Goal: Information Seeking & Learning: Learn about a topic

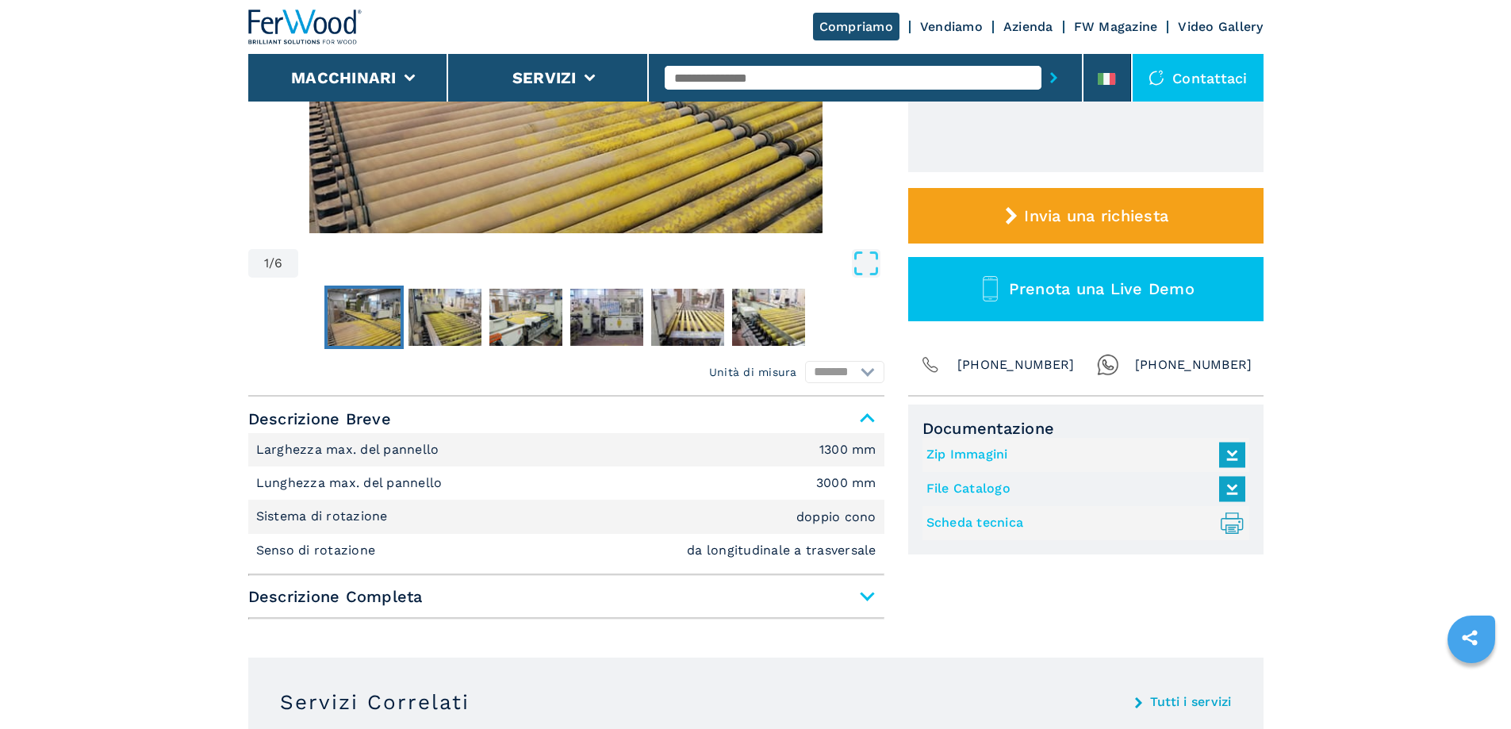
scroll to position [476, 0]
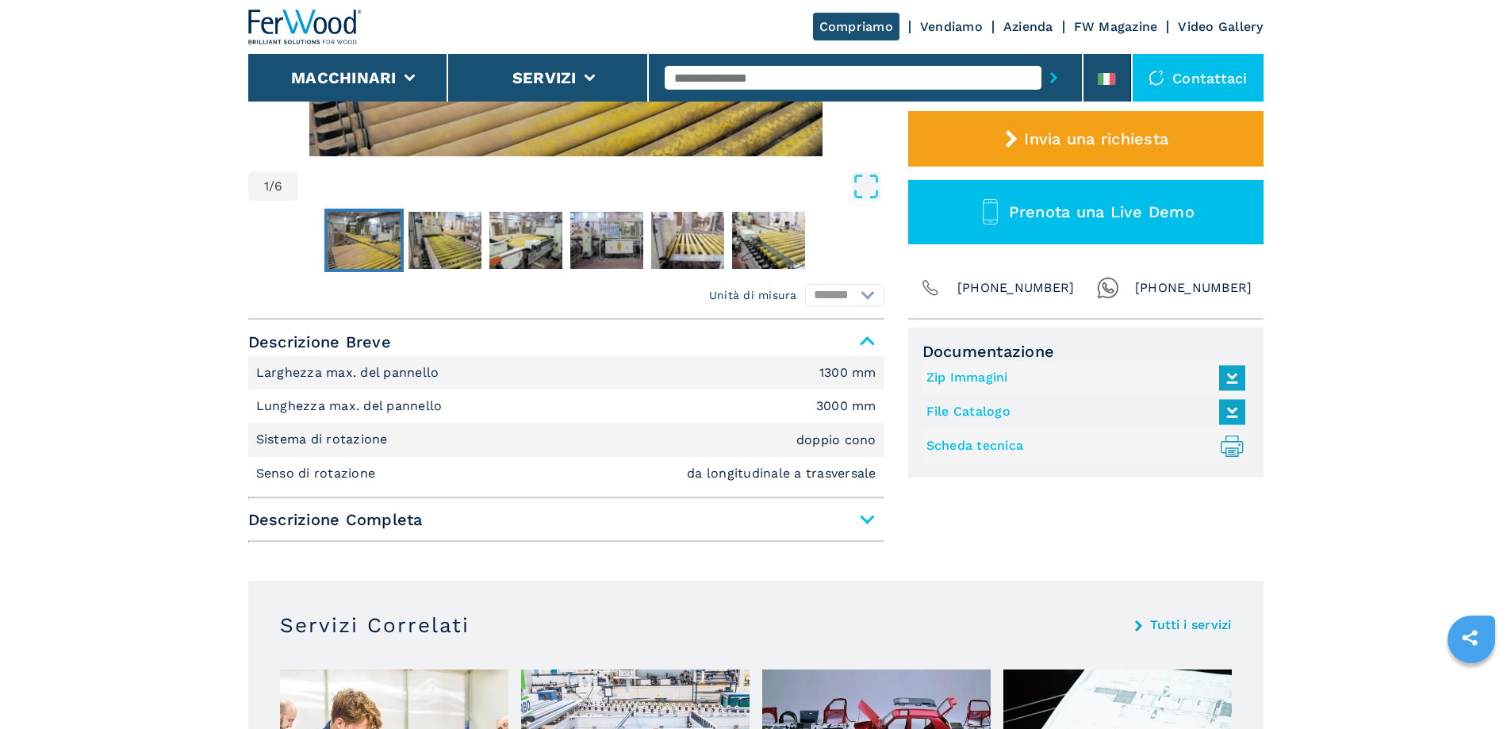
click at [873, 520] on span "Descrizione Completa" at bounding box center [566, 519] width 636 height 29
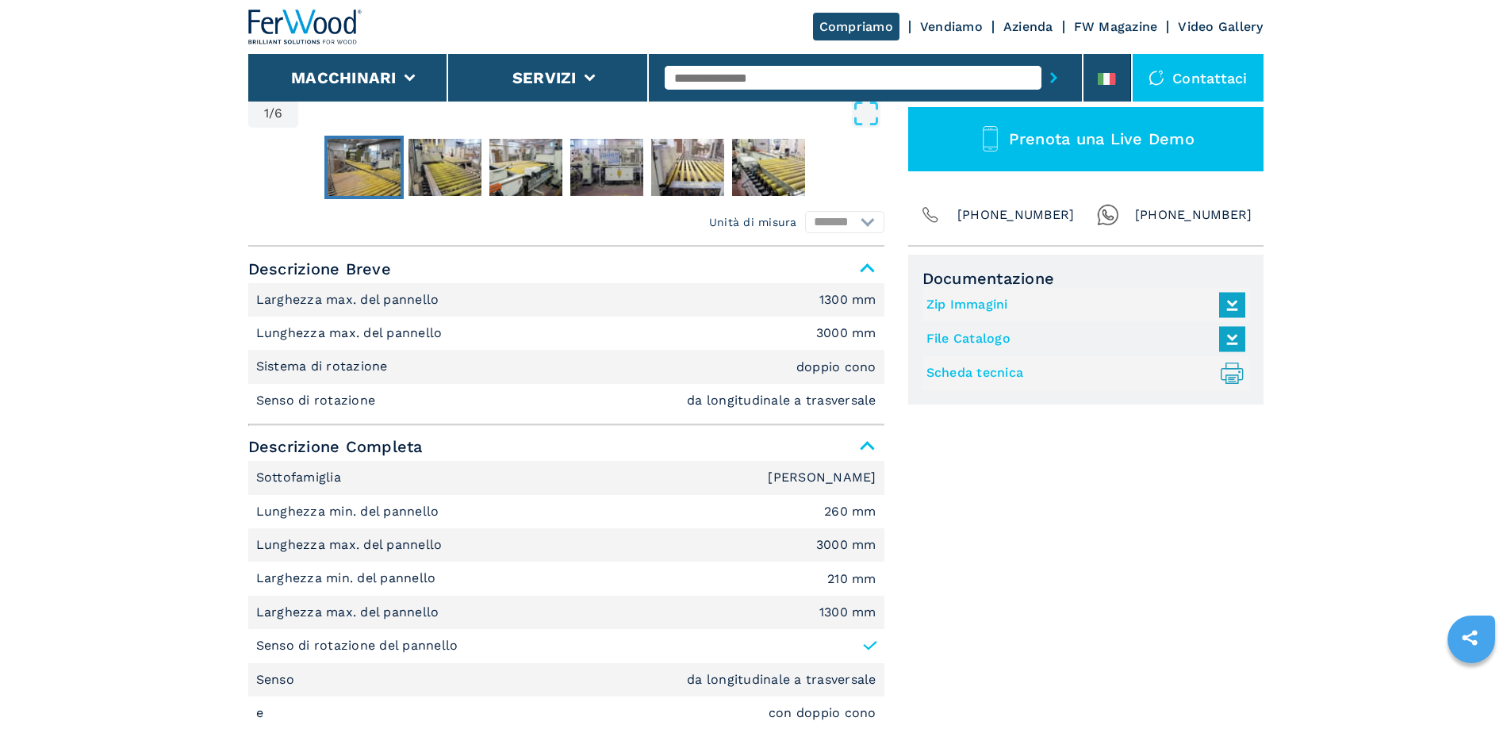
scroll to position [555, 0]
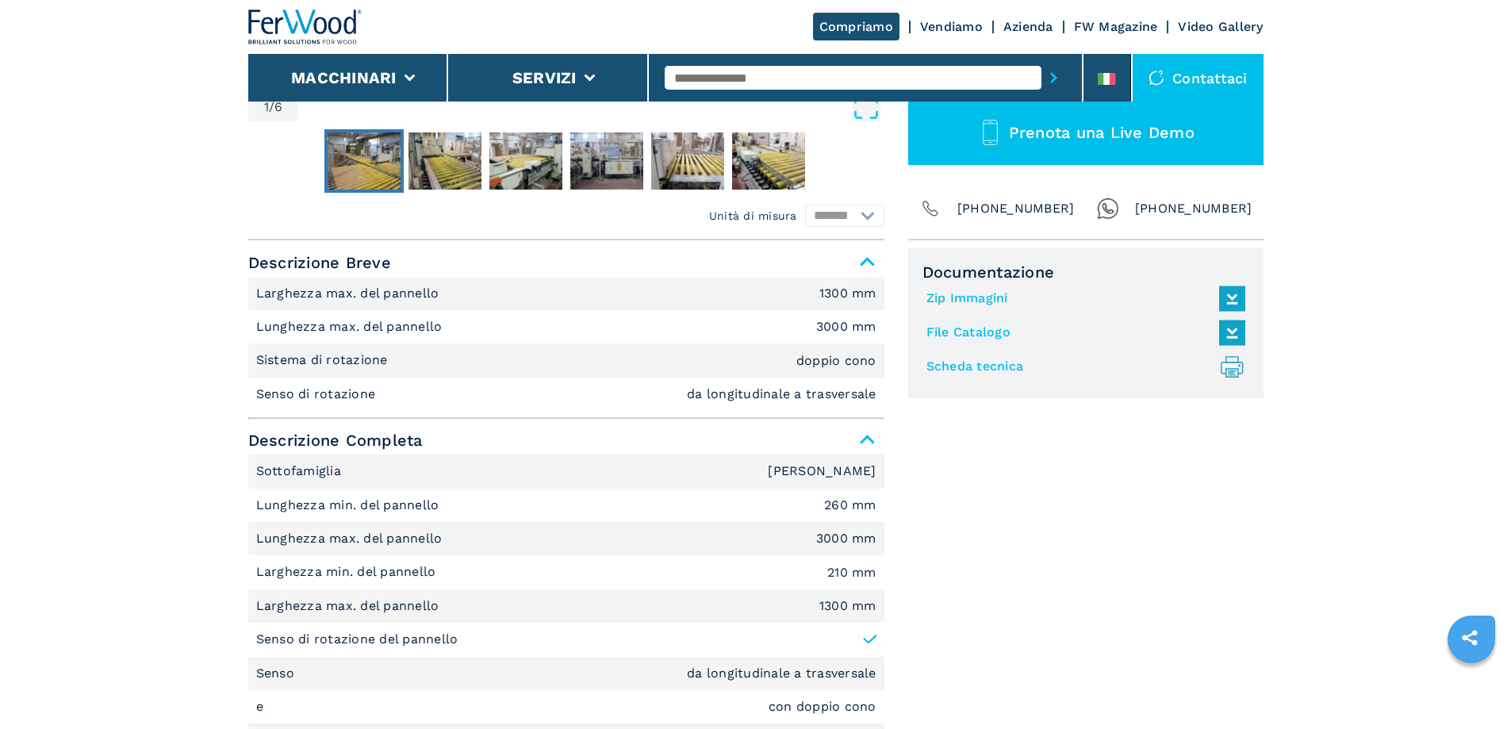
click at [999, 367] on link "Scheda tecnica .prefix__st0{stroke-linecap:round;stroke-linejoin:round}.prefix_…" at bounding box center [1081, 367] width 311 height 26
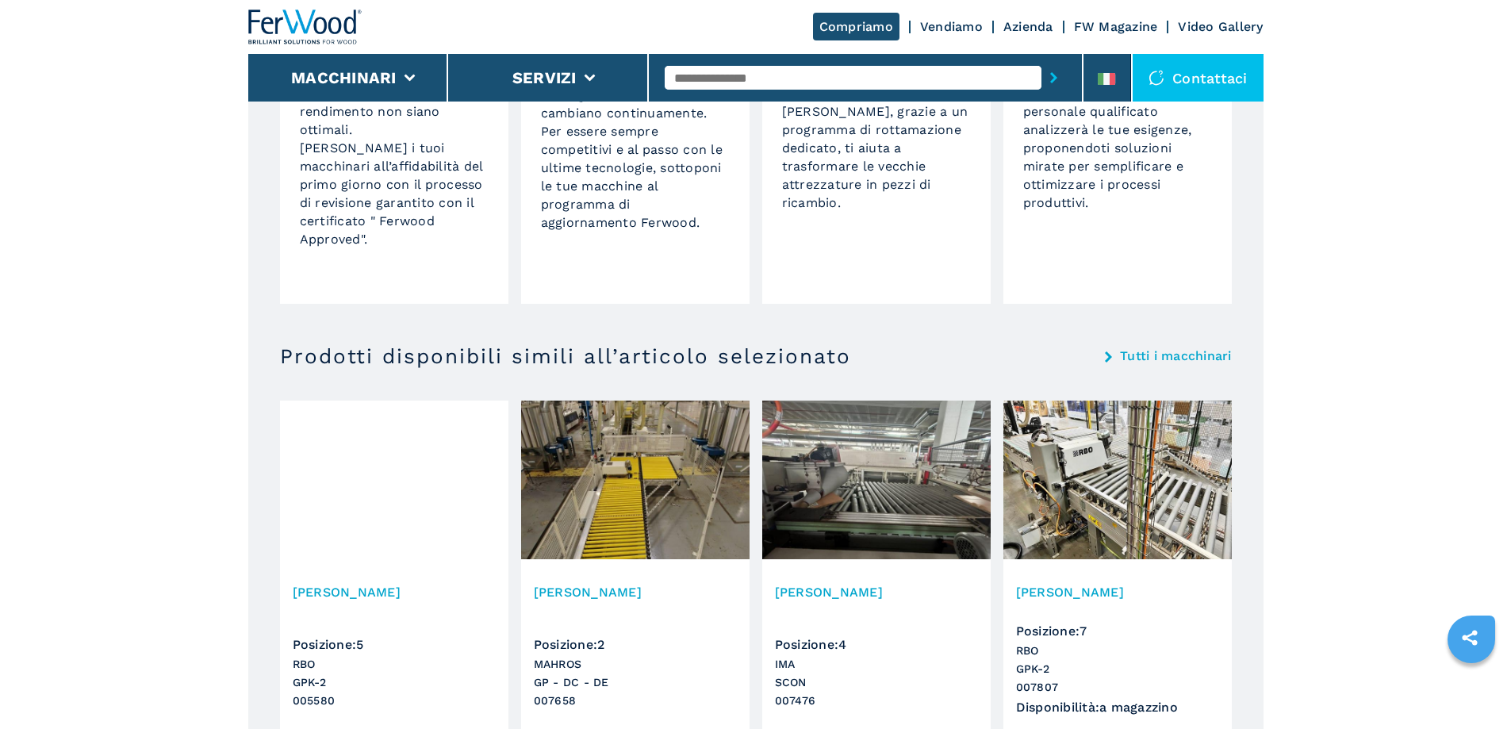
scroll to position [1904, 0]
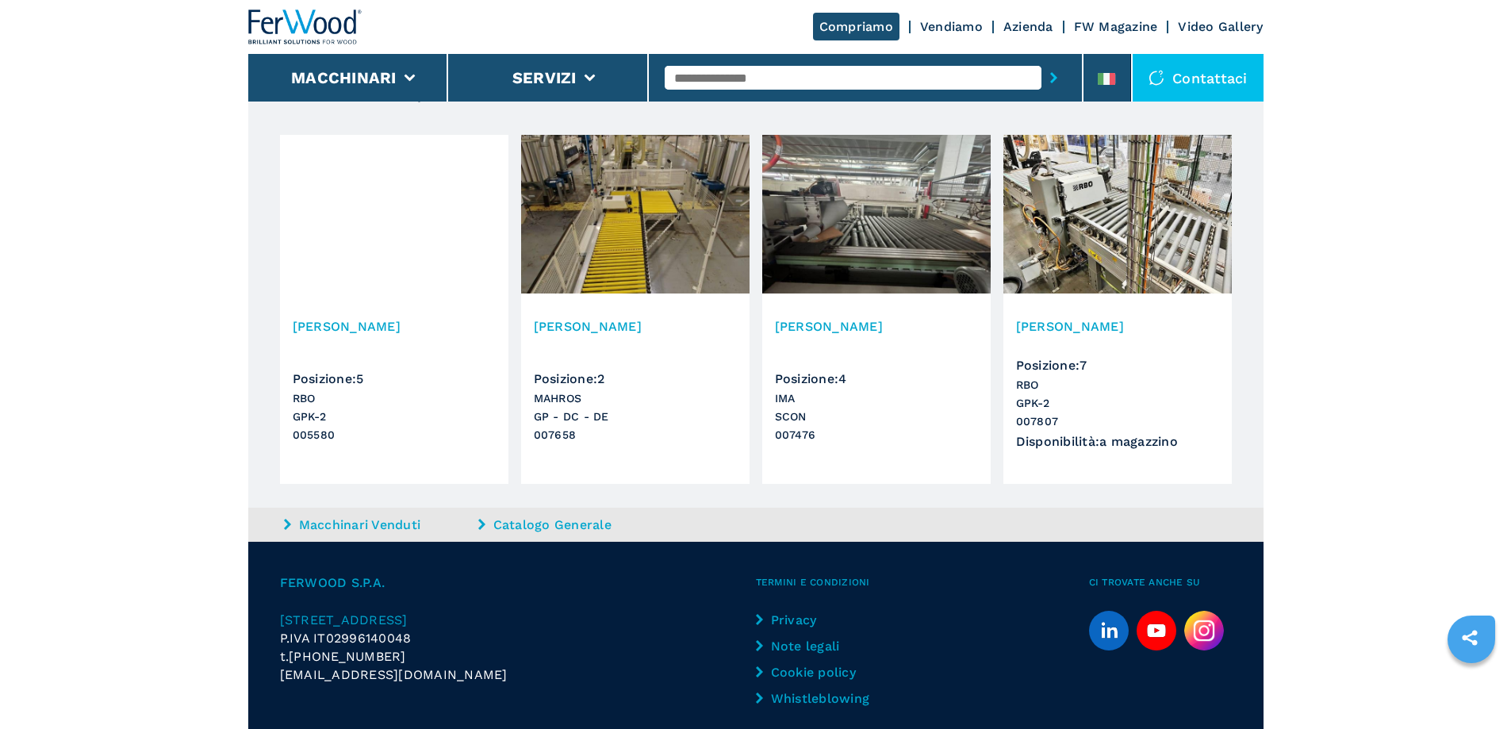
click at [592, 327] on h3 "Gira Pannelli" at bounding box center [635, 326] width 203 height 18
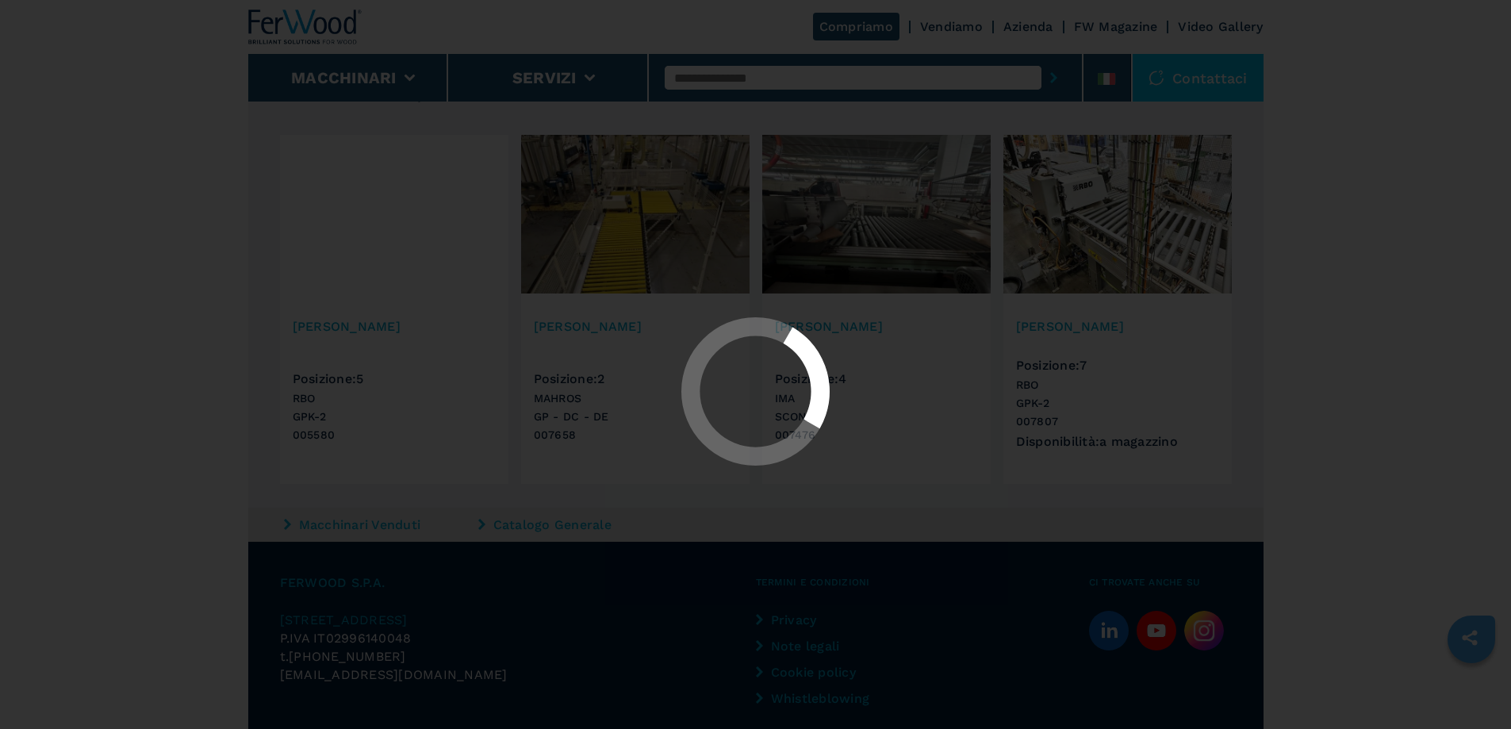
scroll to position [0, 0]
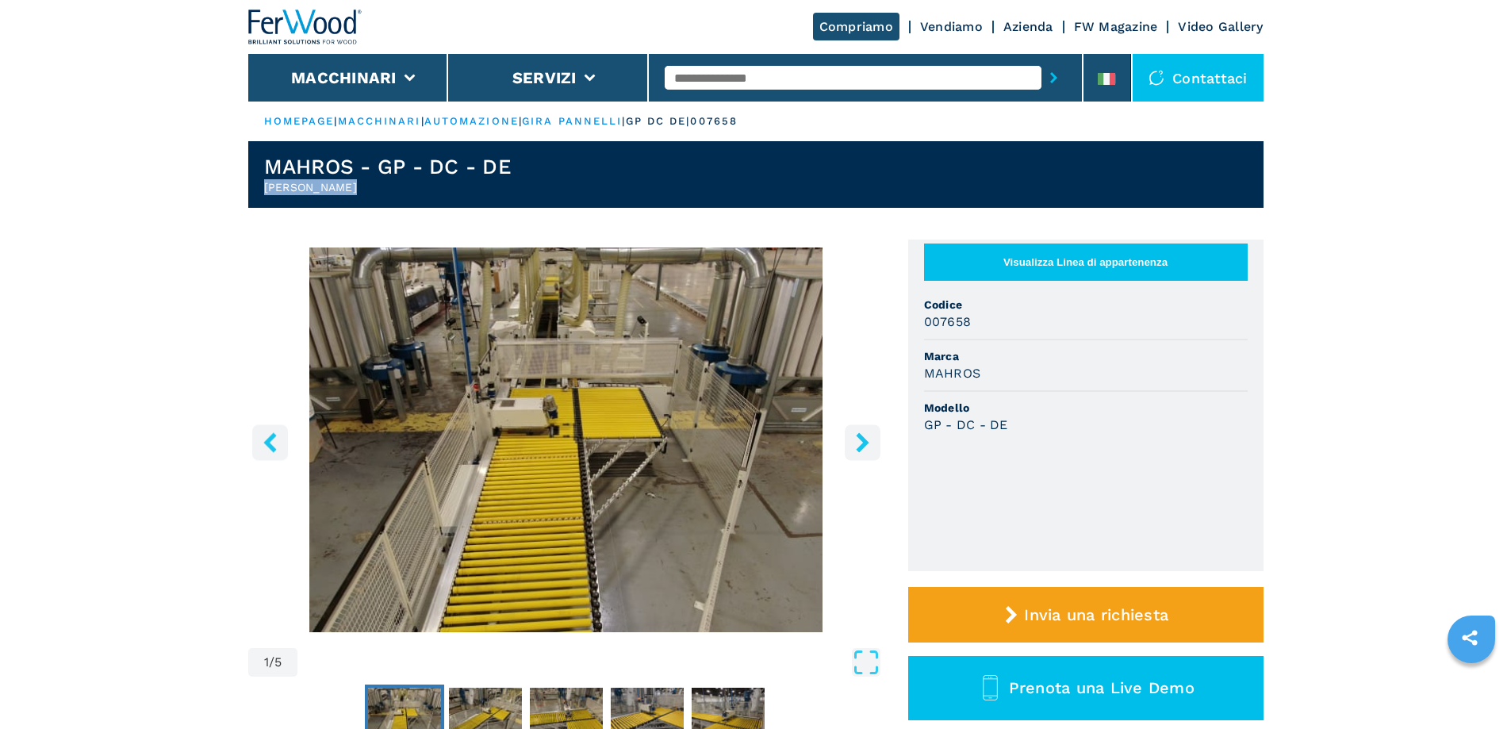
drag, startPoint x: 263, startPoint y: 185, endPoint x: 333, endPoint y: 193, distance: 70.2
click at [333, 193] on h2 "Gira Pannelli" at bounding box center [387, 187] width 247 height 16
copy h2 "Gira Pannelli"
click at [326, 163] on h1 "MAHROS - GP - DC - DE" at bounding box center [387, 166] width 247 height 25
click at [325, 163] on h1 "MAHROS - GP - DC - DE" at bounding box center [387, 166] width 247 height 25
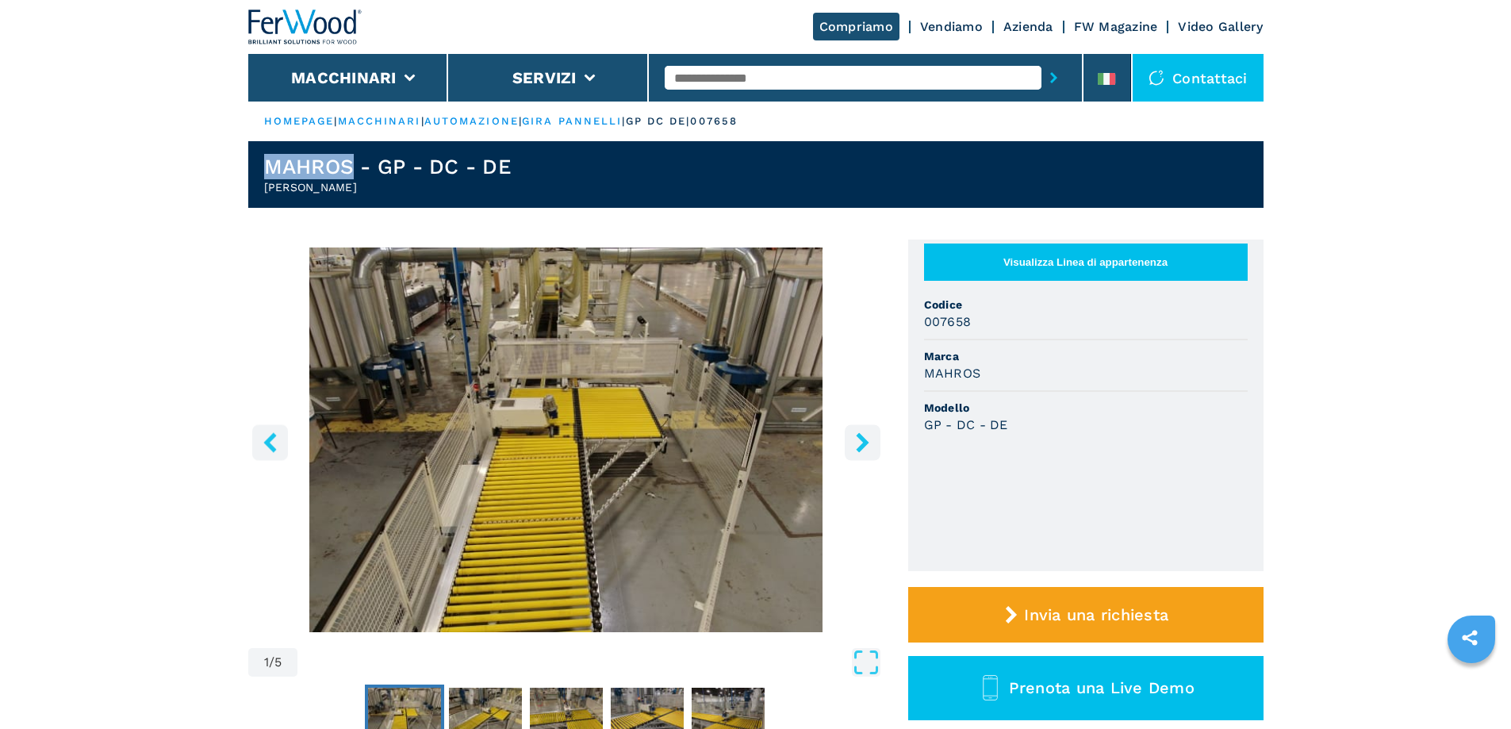
copy h1 "MAHROS"
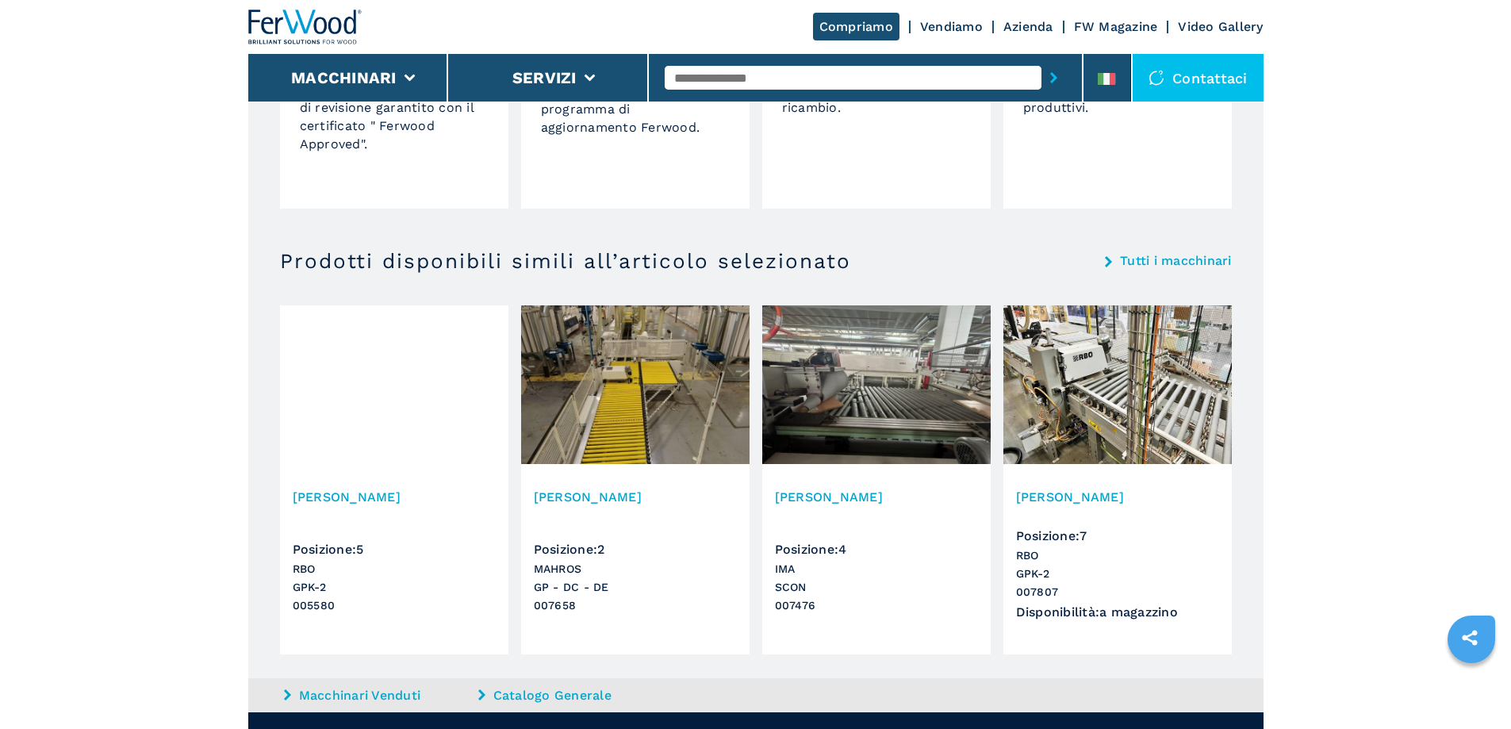
scroll to position [1904, 0]
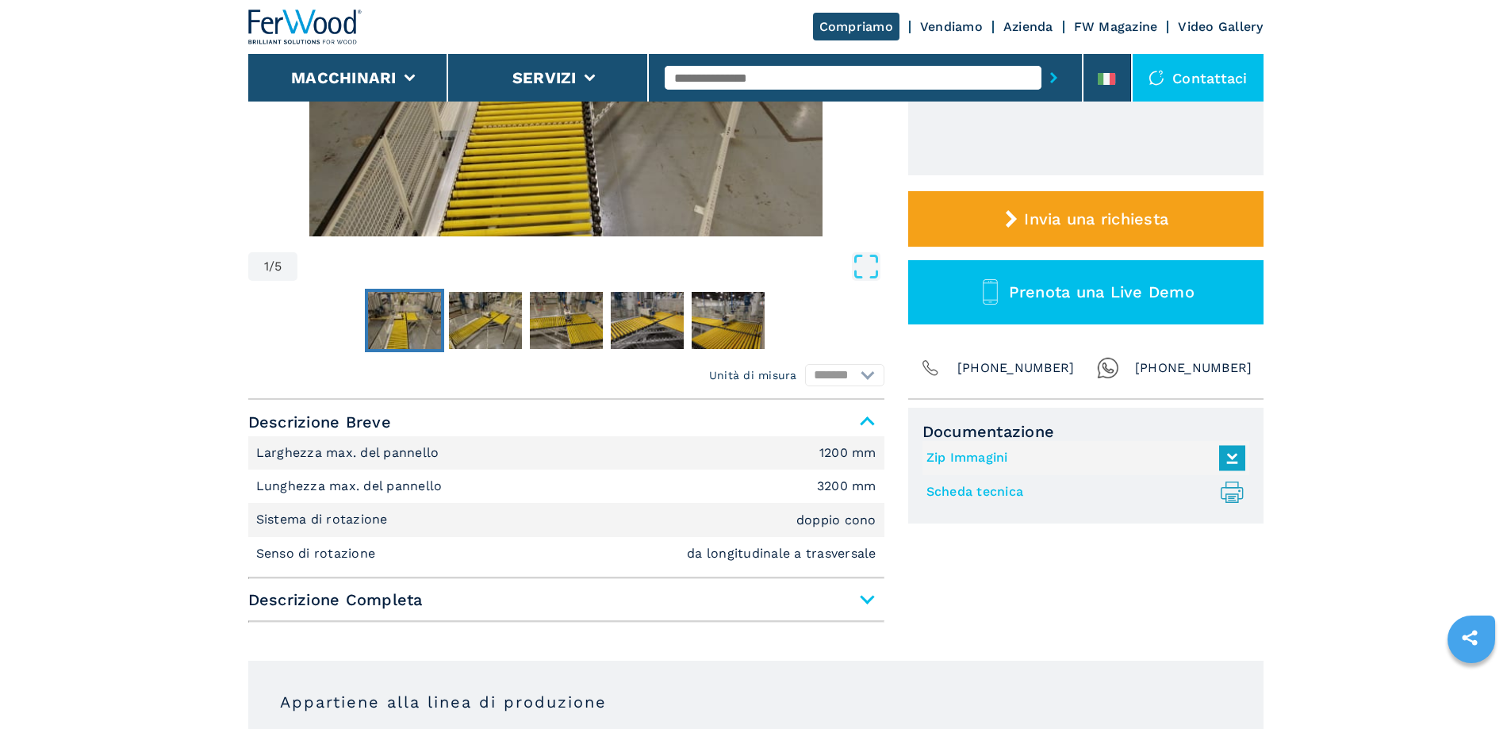
scroll to position [397, 0]
click at [1005, 497] on link "Scheda tecnica .prefix__st0{stroke-linecap:round;stroke-linejoin:round}.prefix_…" at bounding box center [1081, 491] width 311 height 26
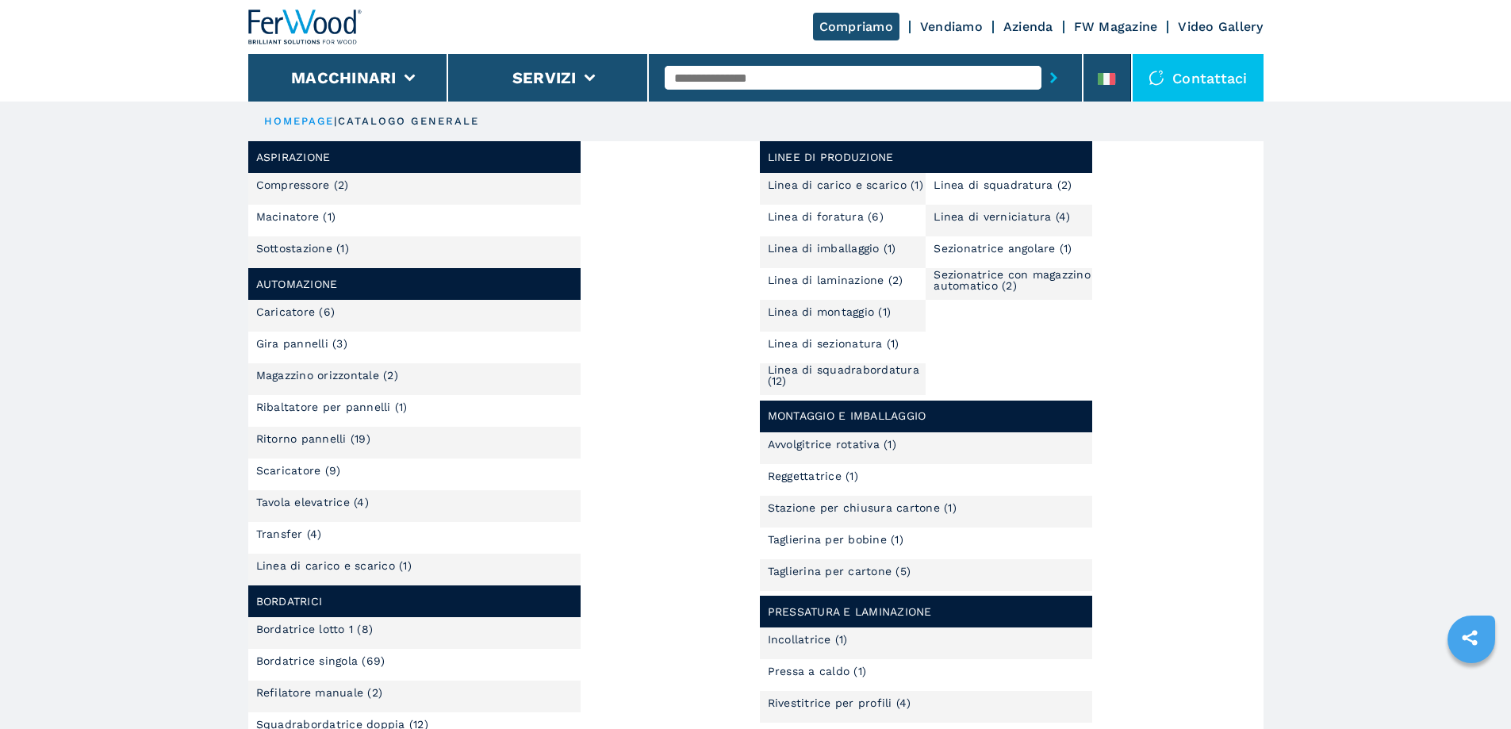
click at [849, 83] on input "text" at bounding box center [853, 78] width 377 height 24
paste input "**********"
type input "**********"
click at [1041, 59] on button "submit-button" at bounding box center [1053, 77] width 25 height 36
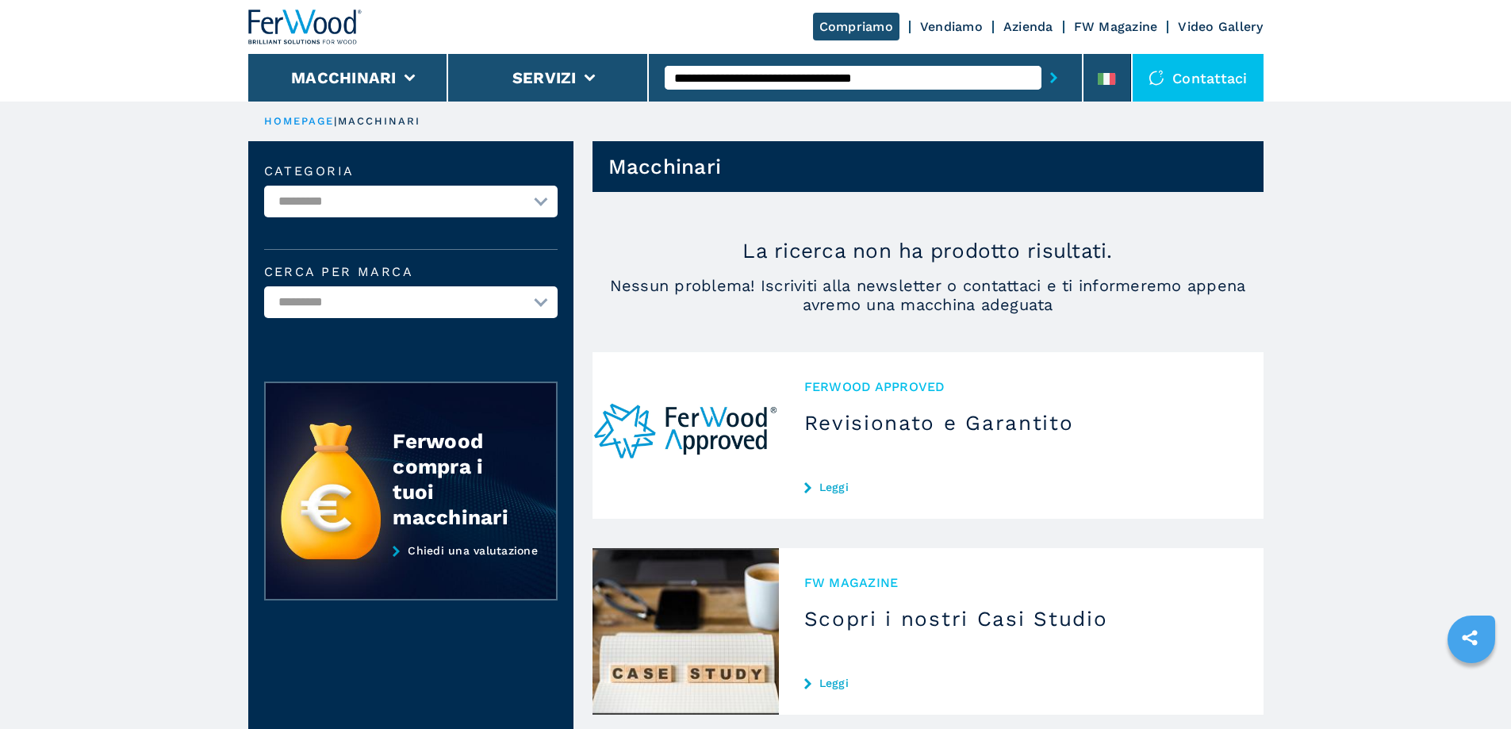
click at [688, 72] on input "**********" at bounding box center [853, 78] width 377 height 24
type input "**********"
click at [1041, 59] on button "submit-button" at bounding box center [1053, 77] width 25 height 36
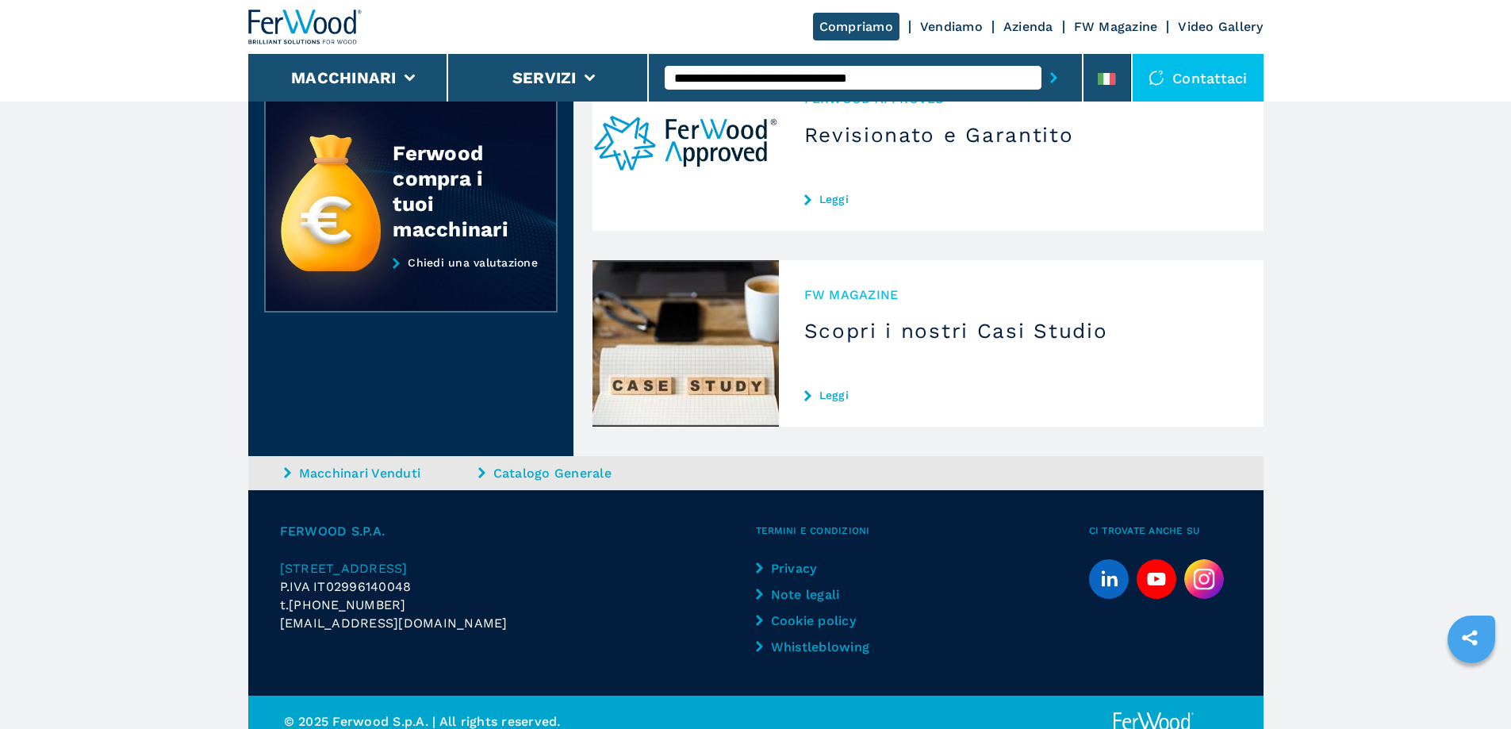
scroll to position [306, 0]
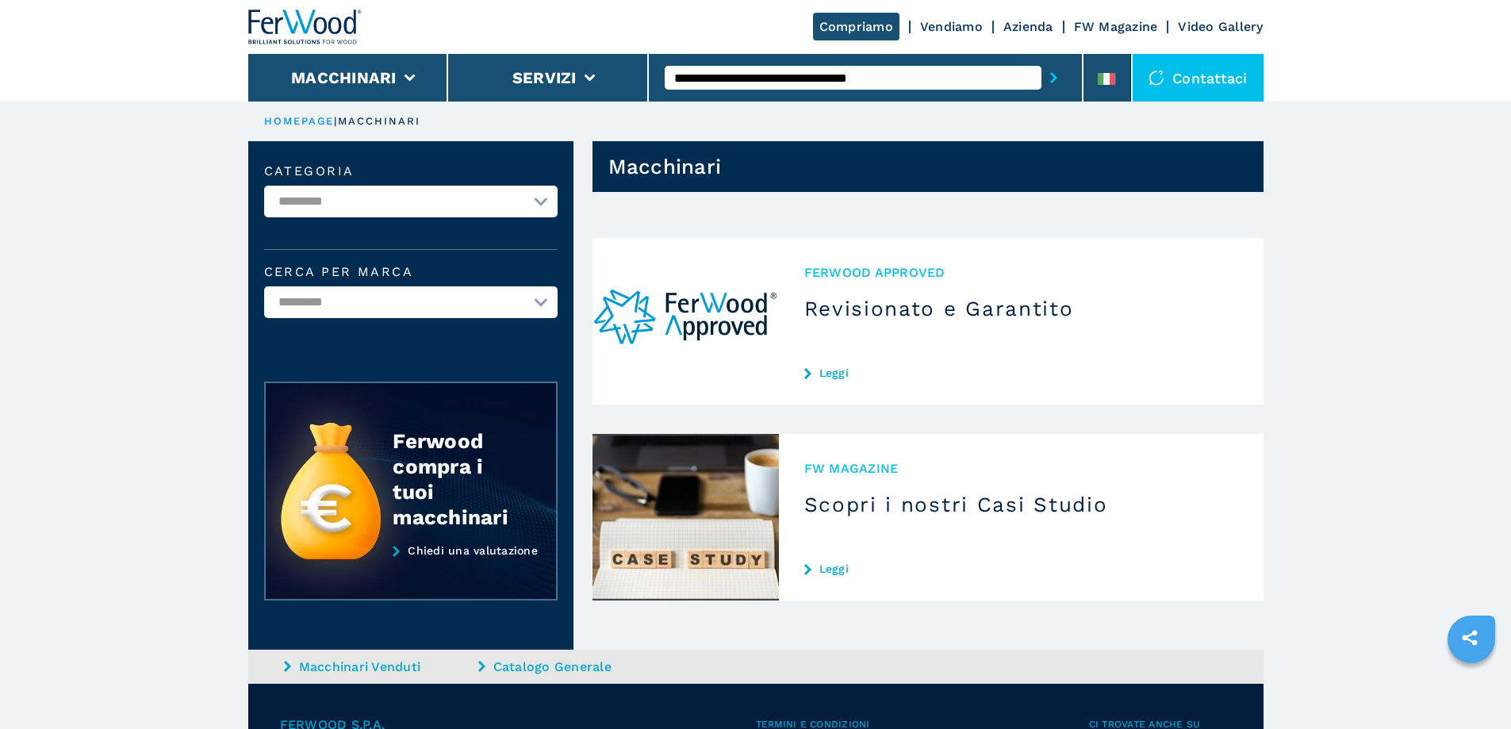
click at [762, 79] on input "**********" at bounding box center [853, 78] width 377 height 24
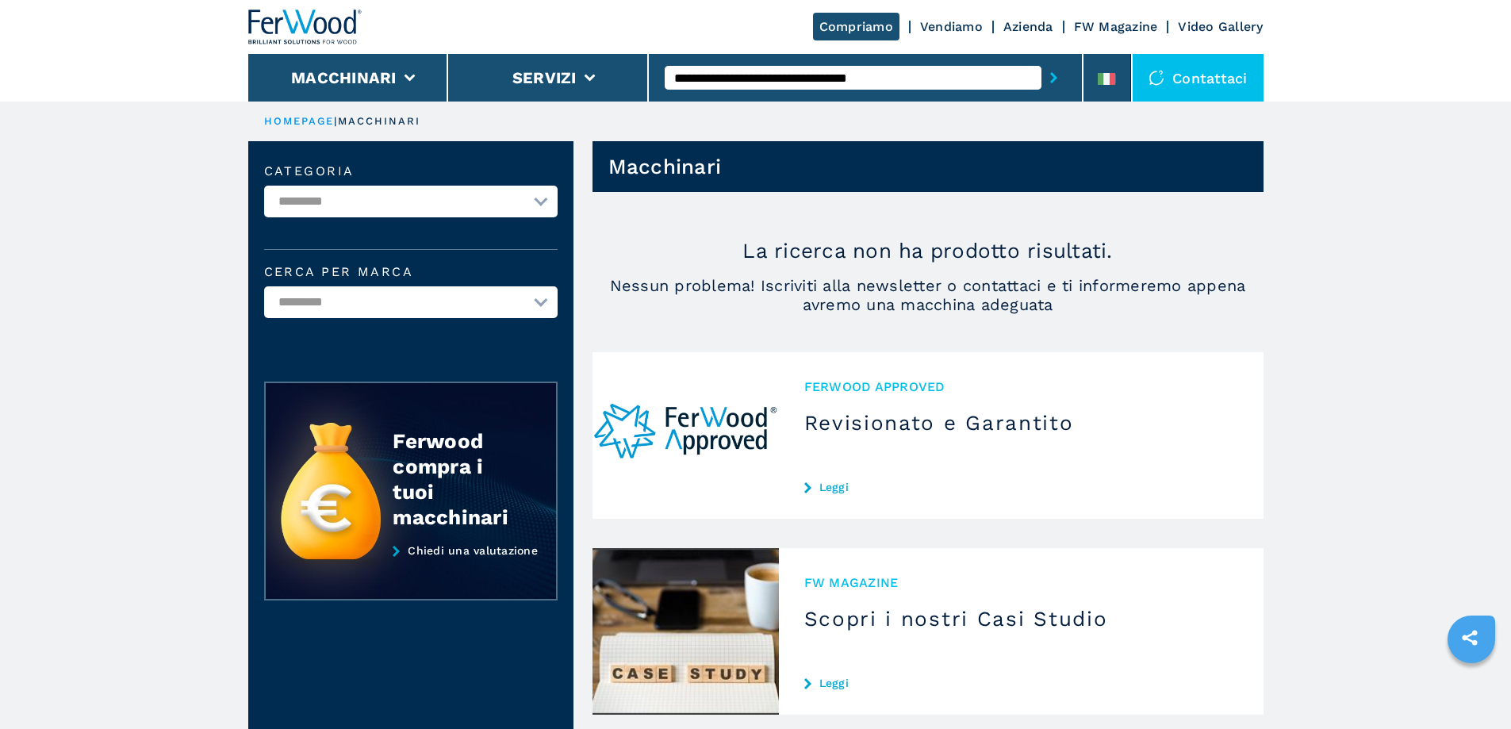
drag, startPoint x: 738, startPoint y: 77, endPoint x: 895, endPoint y: 79, distance: 157.1
click at [899, 78] on input "**********" at bounding box center [853, 78] width 377 height 24
type input "**********"
click at [1041, 59] on button "submit-button" at bounding box center [1053, 77] width 25 height 36
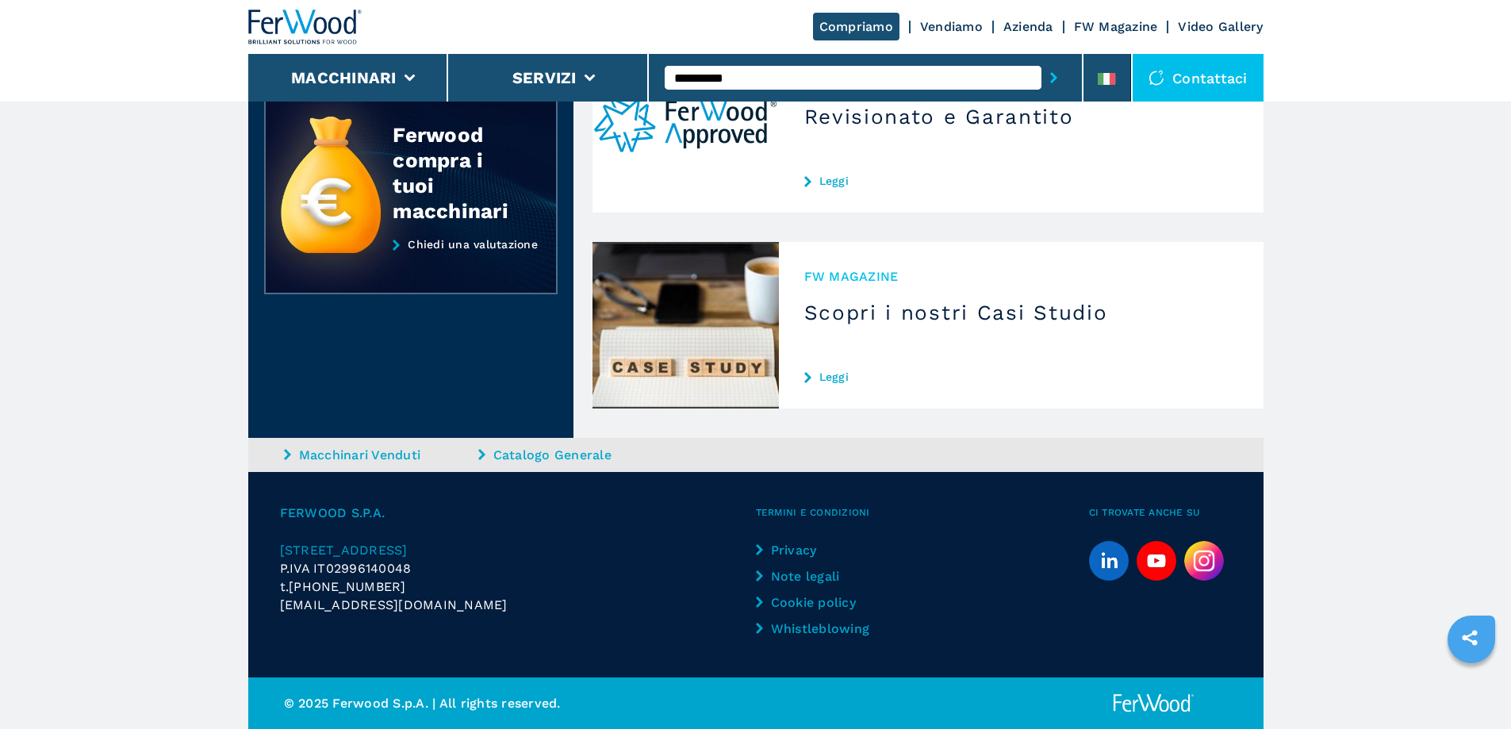
scroll to position [127, 0]
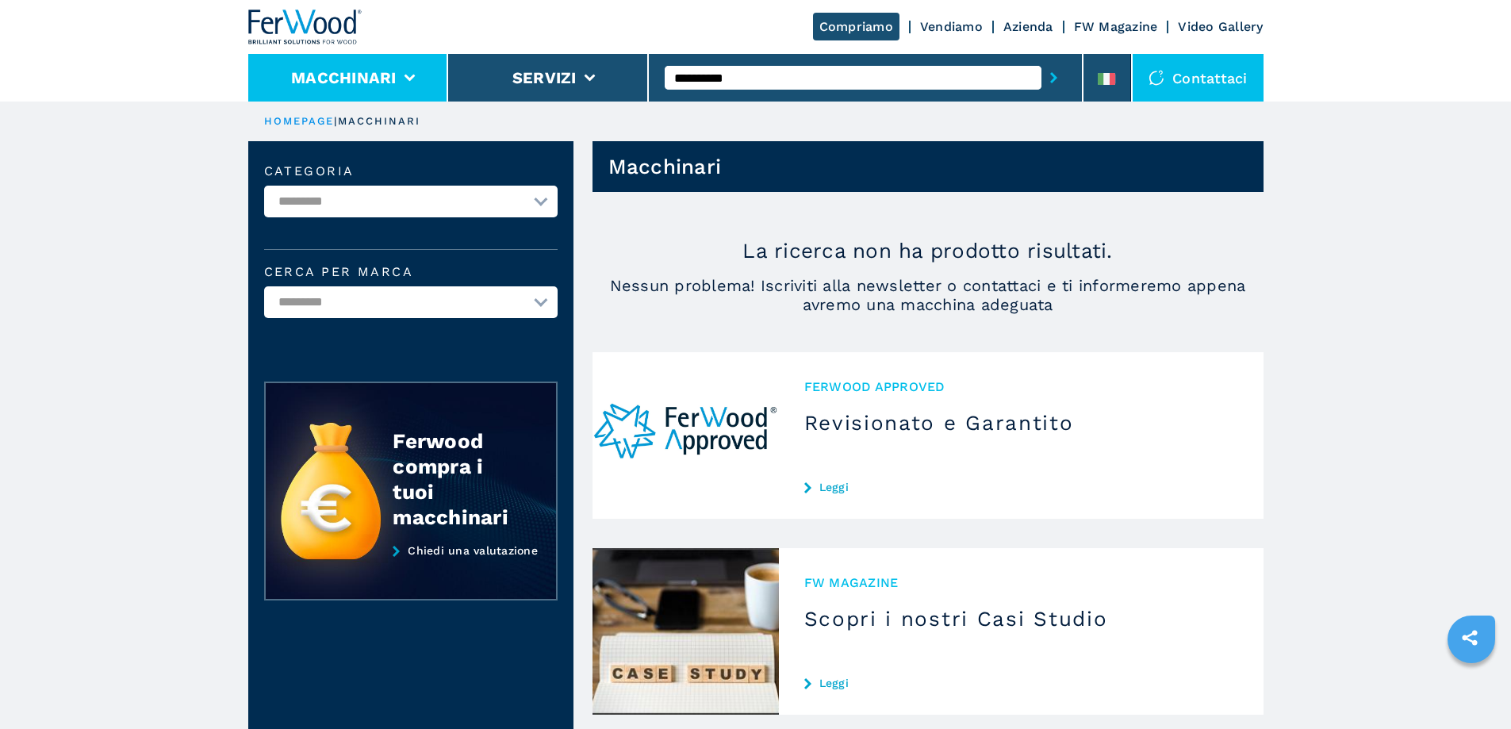
click at [415, 79] on li "Macchinari" at bounding box center [348, 78] width 201 height 48
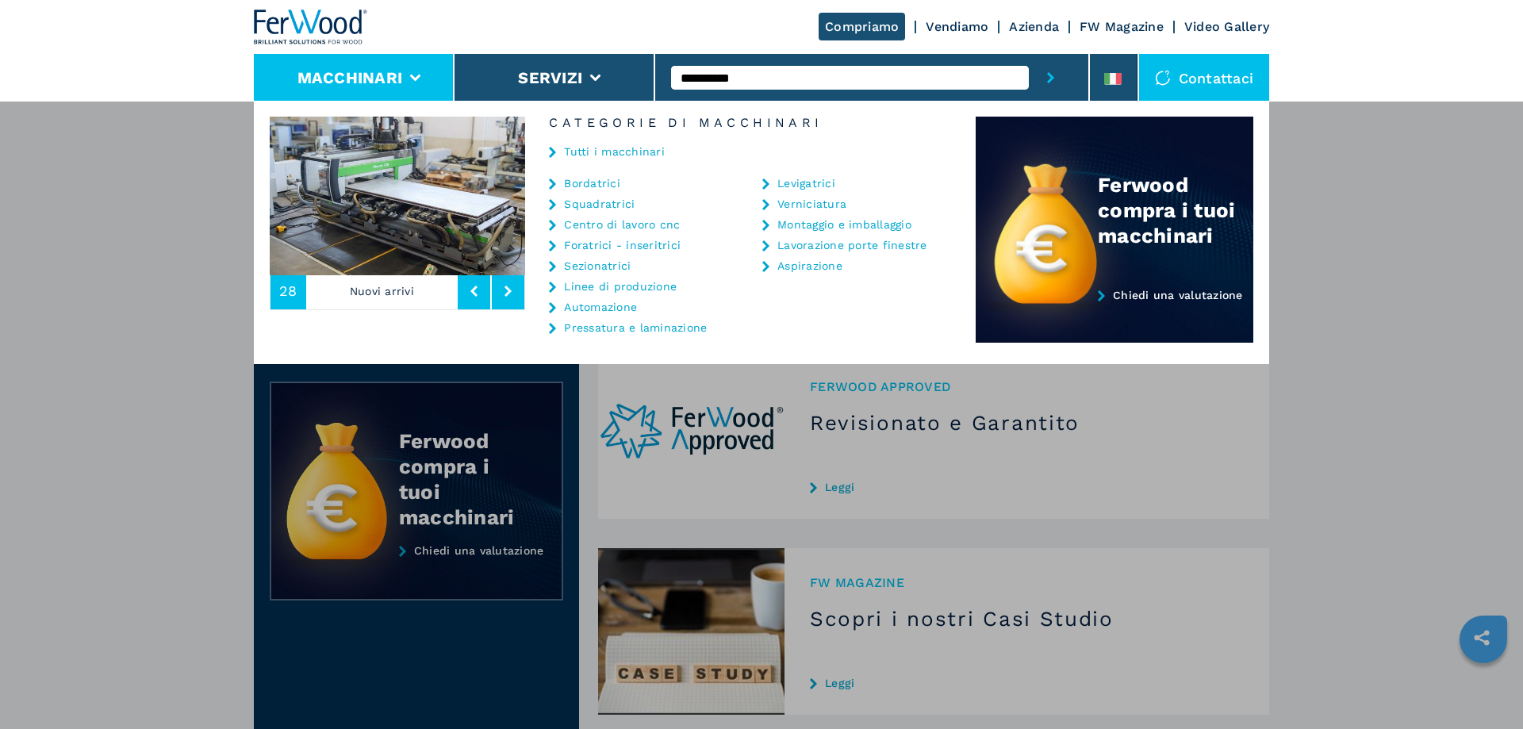
click at [617, 304] on link "Automazione" at bounding box center [600, 306] width 73 height 11
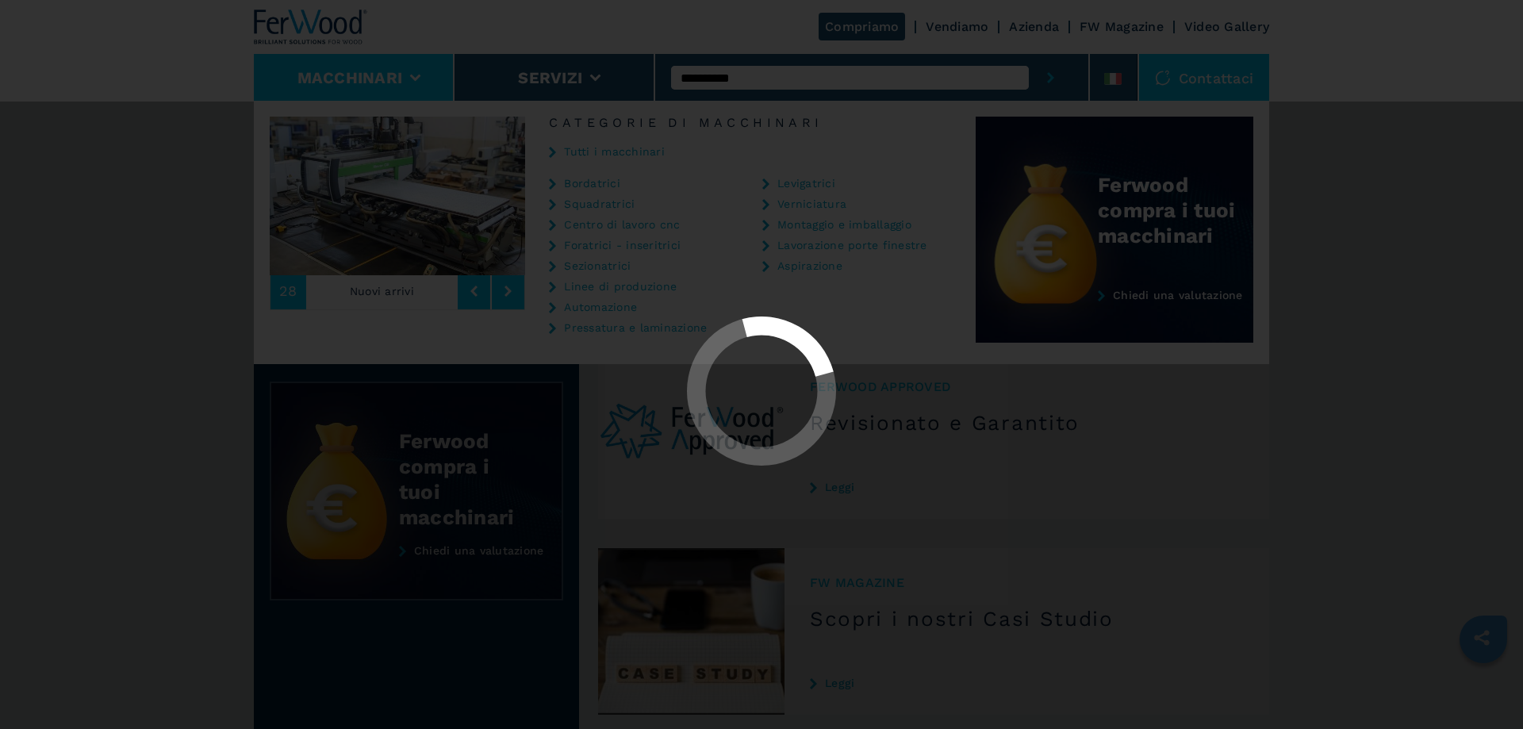
select select "**********"
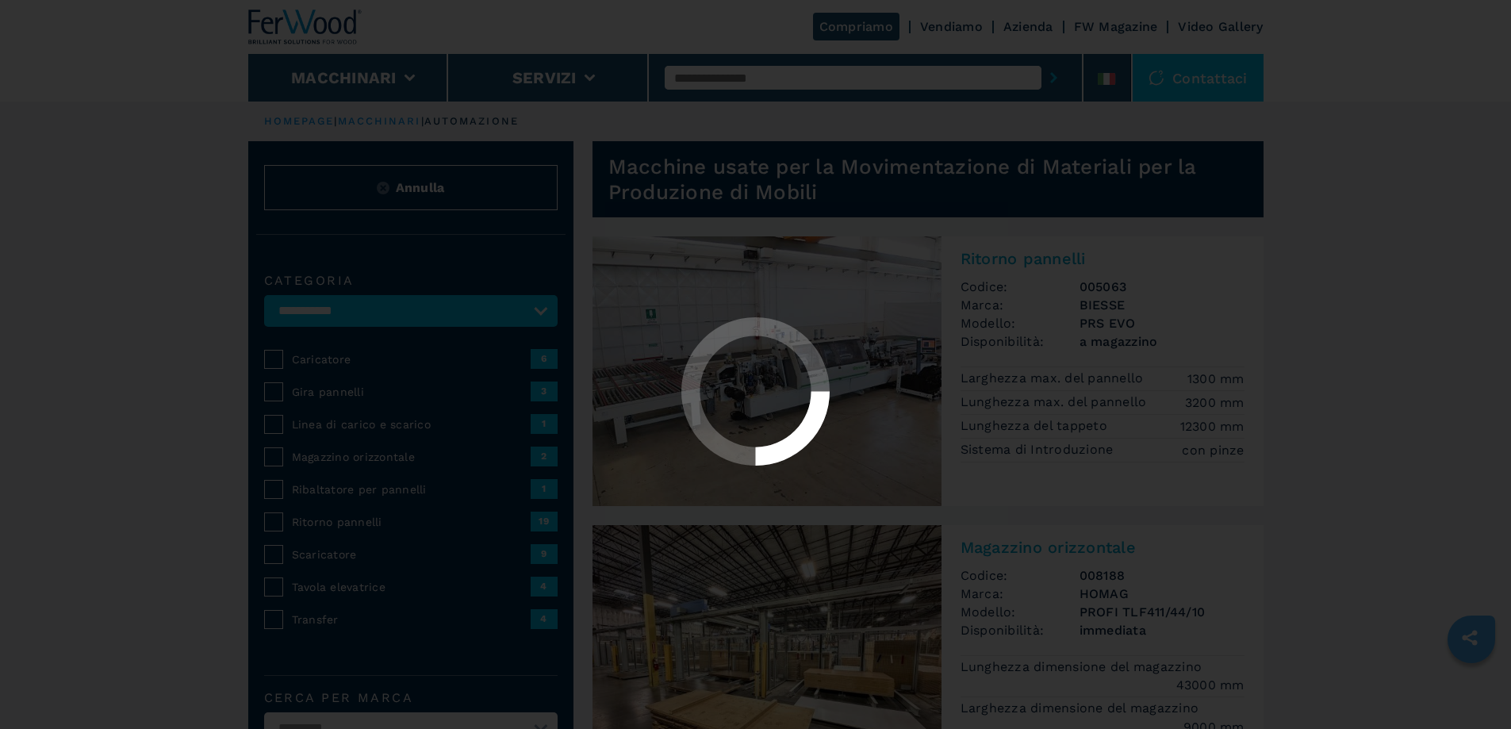
select select "**********"
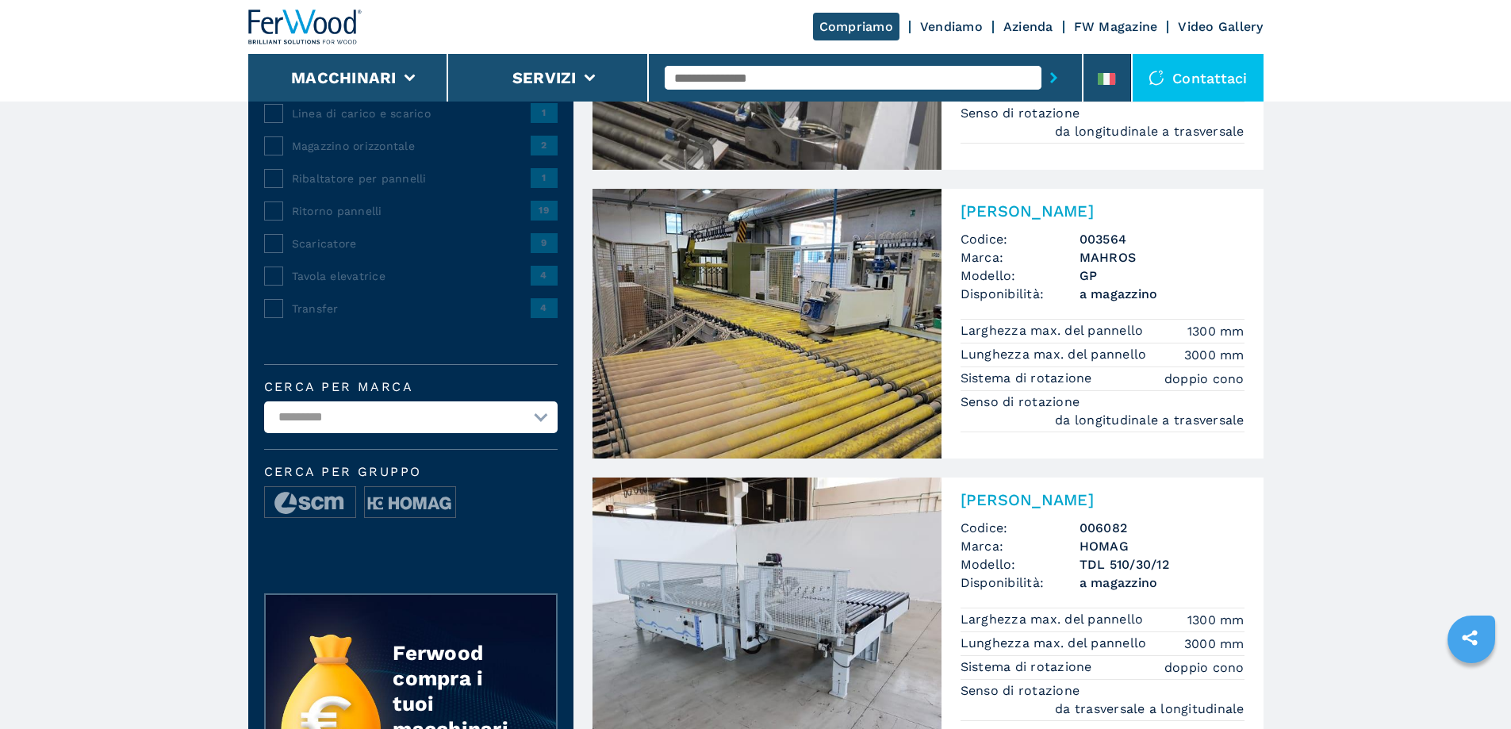
scroll to position [635, 0]
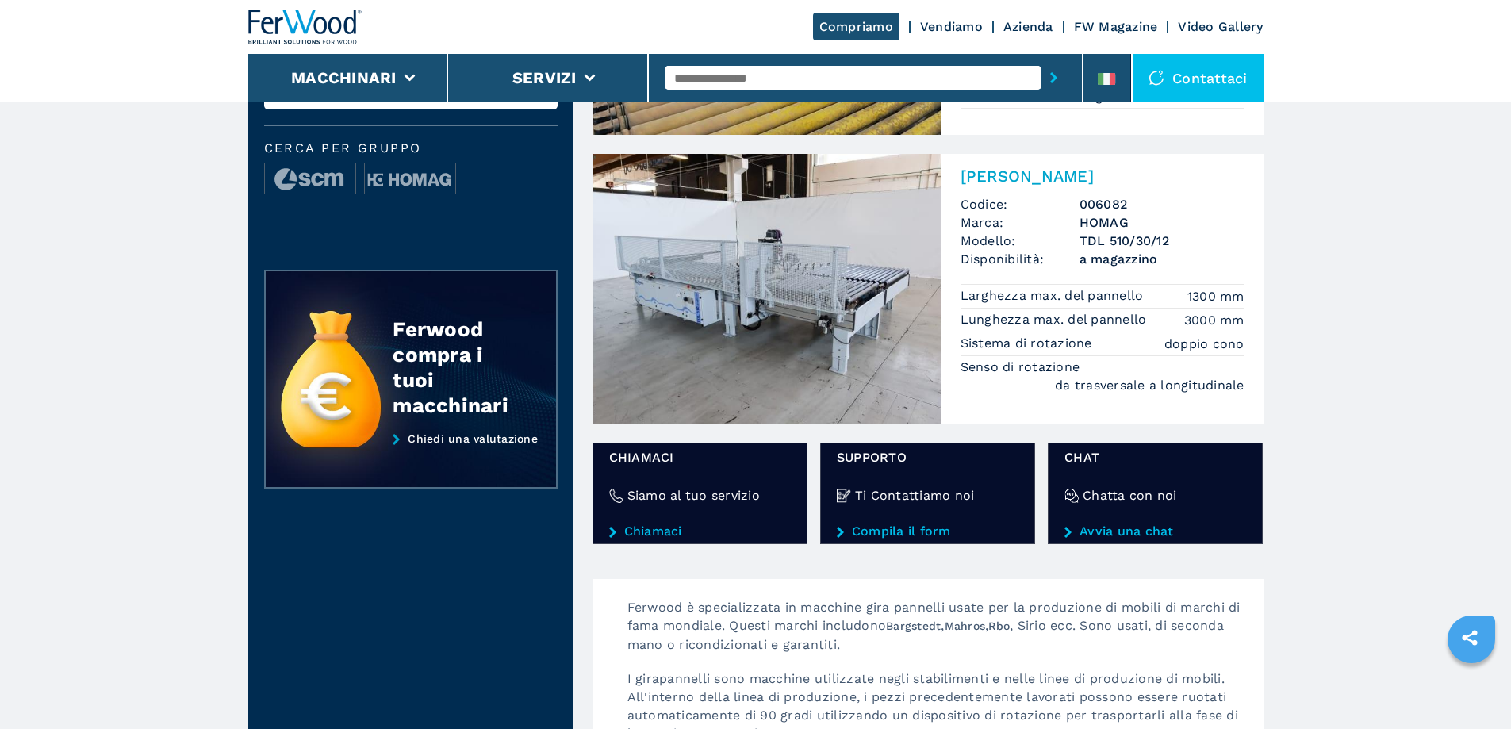
click at [653, 295] on img at bounding box center [766, 289] width 349 height 270
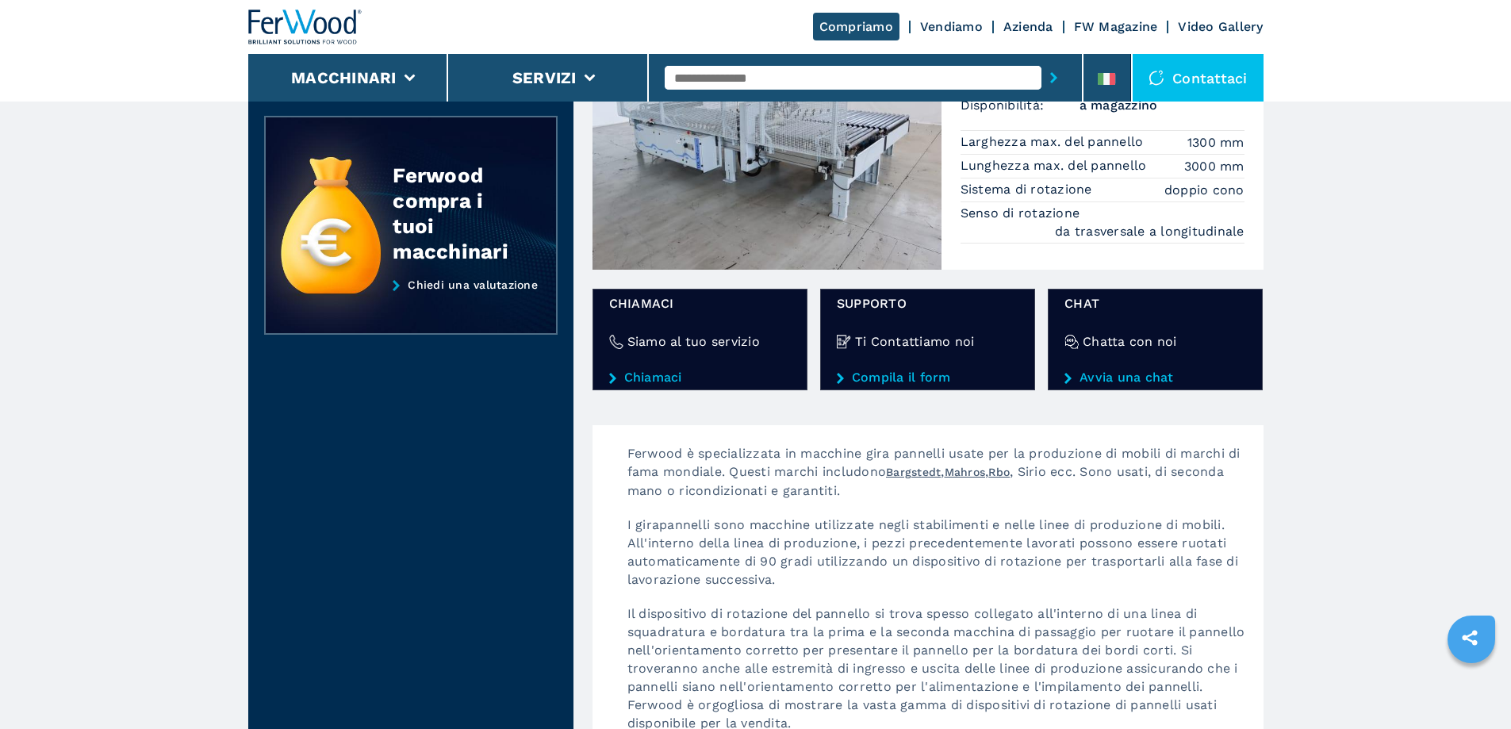
scroll to position [793, 0]
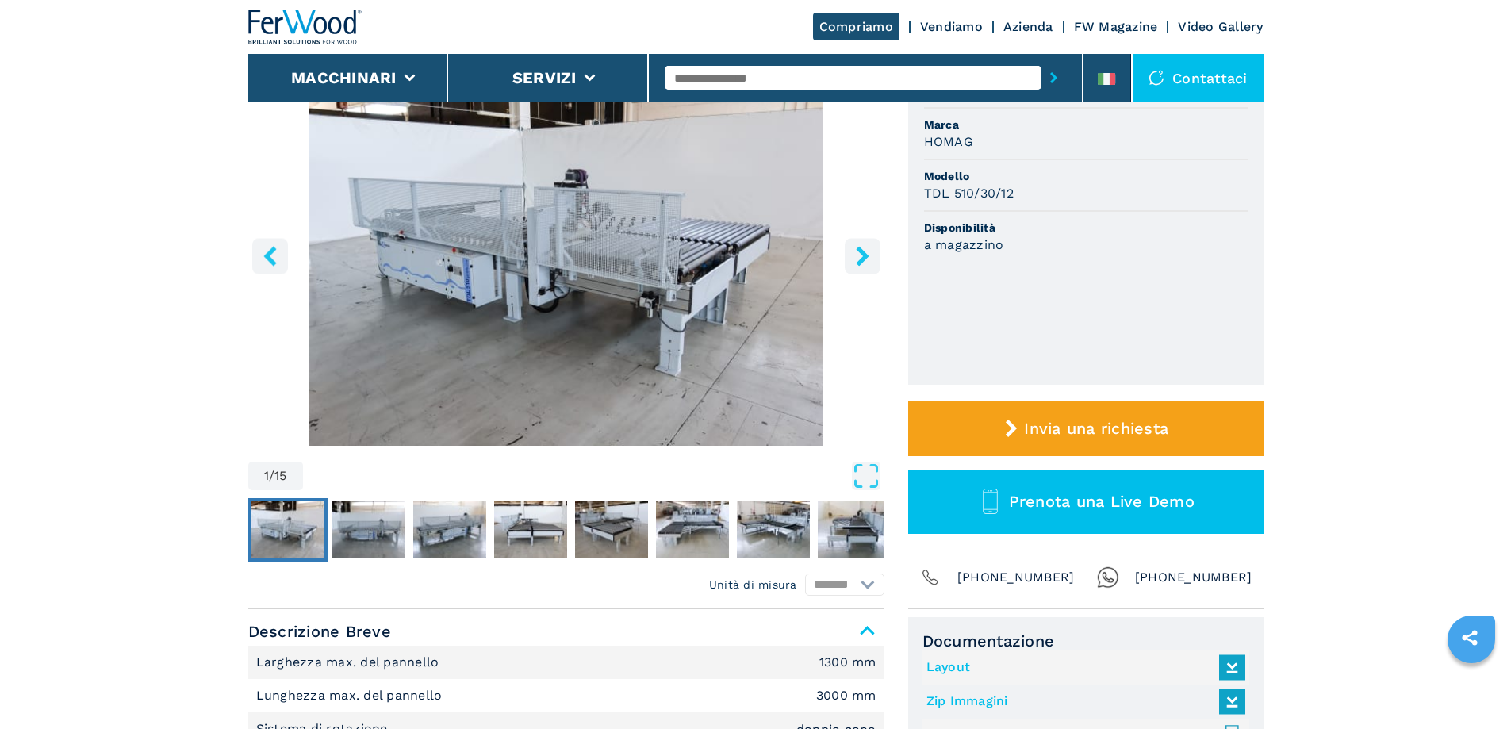
scroll to position [159, 0]
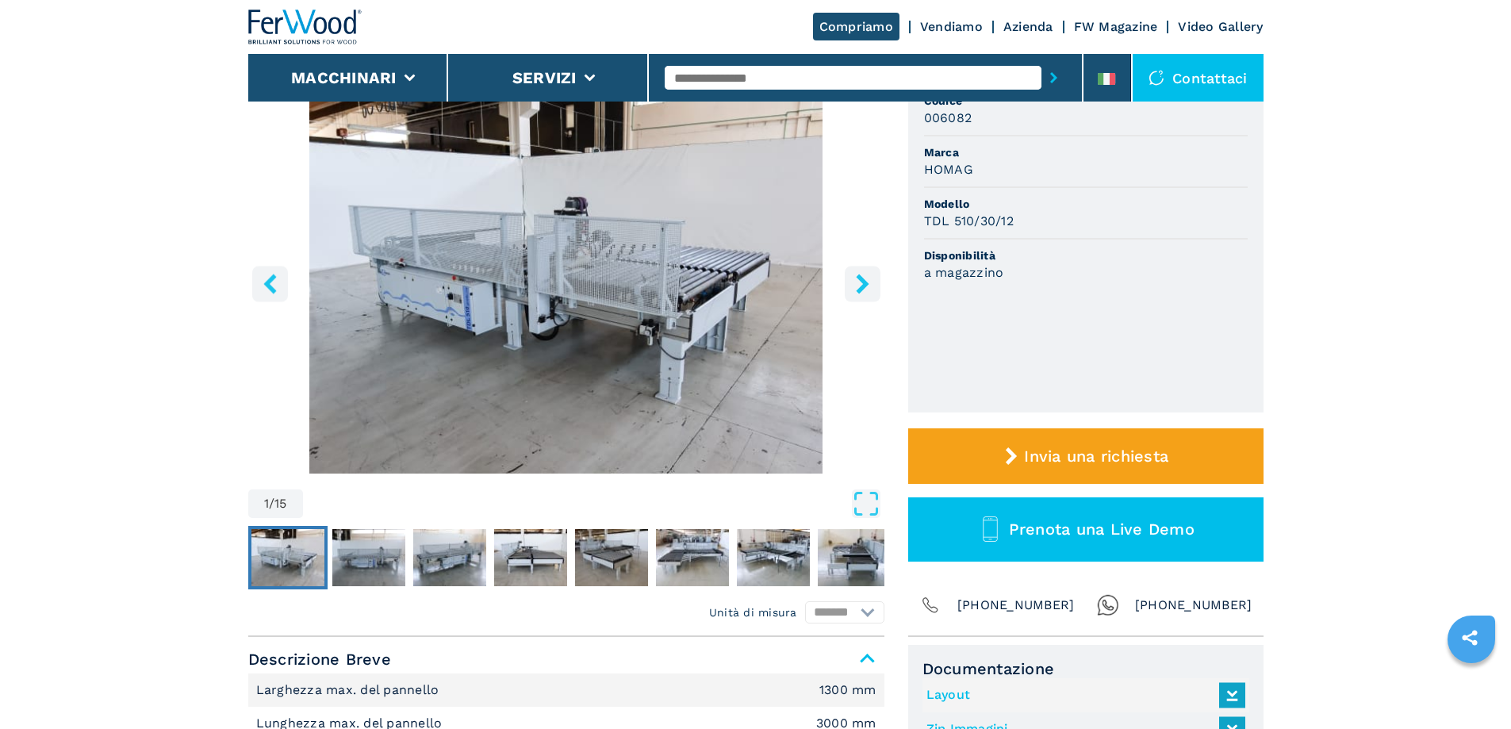
click at [857, 281] on icon "right-button" at bounding box center [863, 284] width 20 height 20
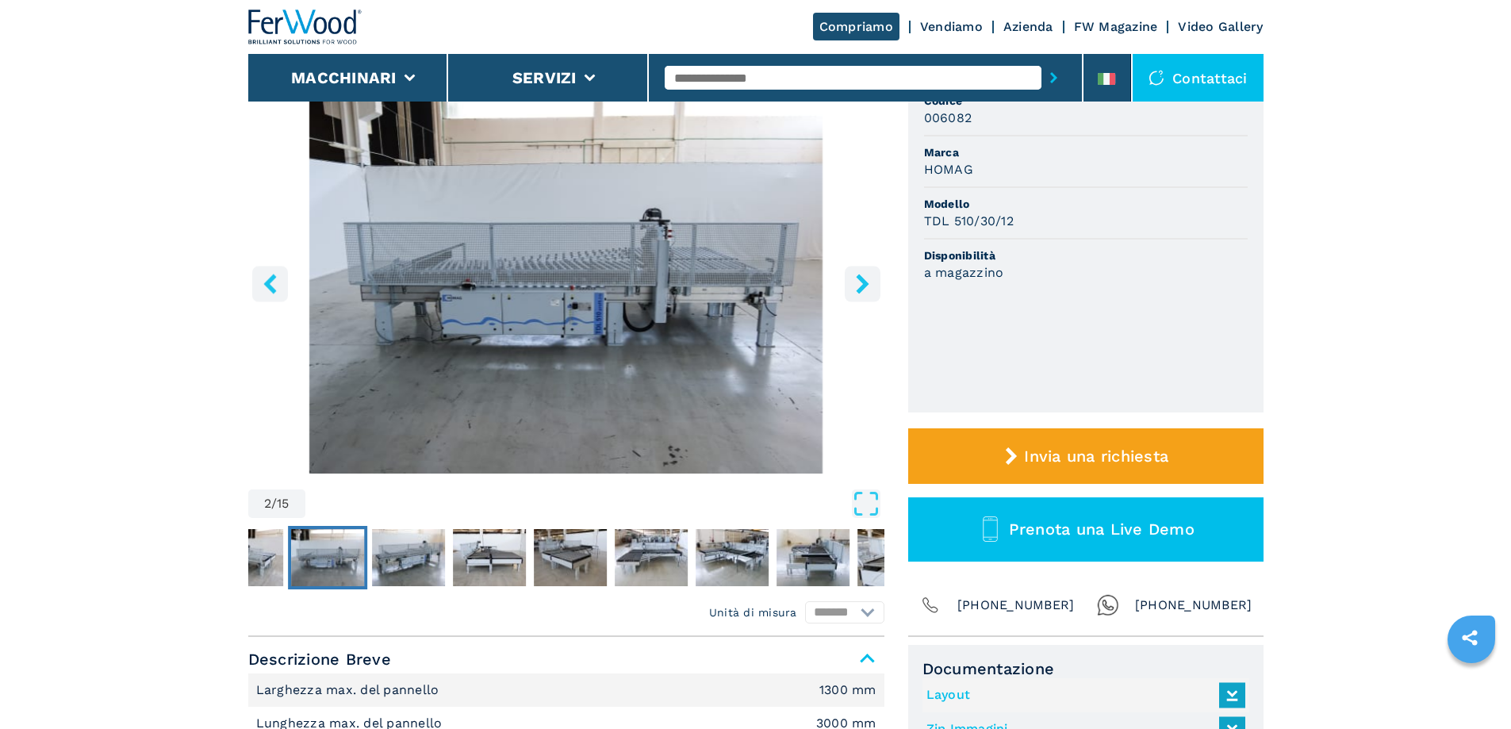
click at [857, 281] on icon "right-button" at bounding box center [863, 284] width 20 height 20
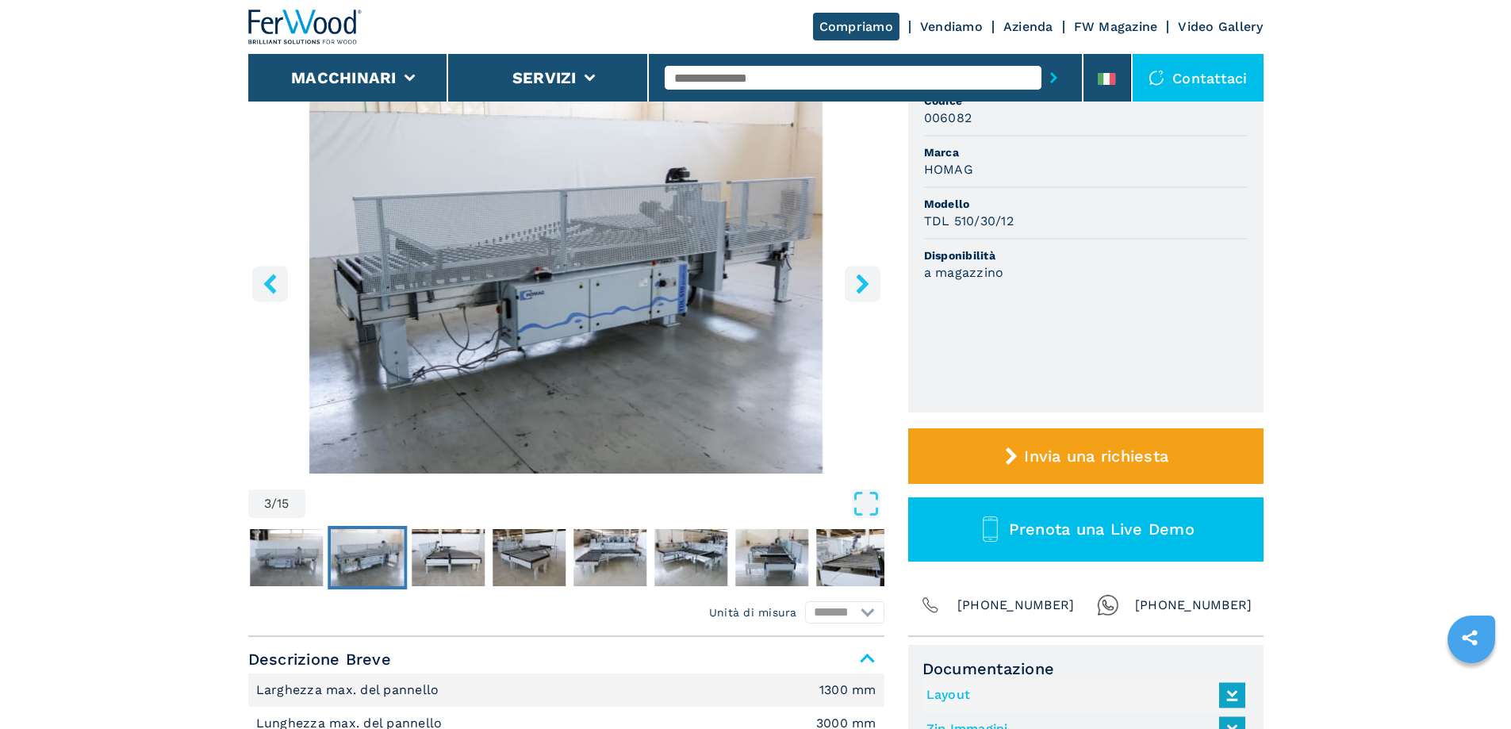
click at [857, 281] on icon "right-button" at bounding box center [863, 284] width 20 height 20
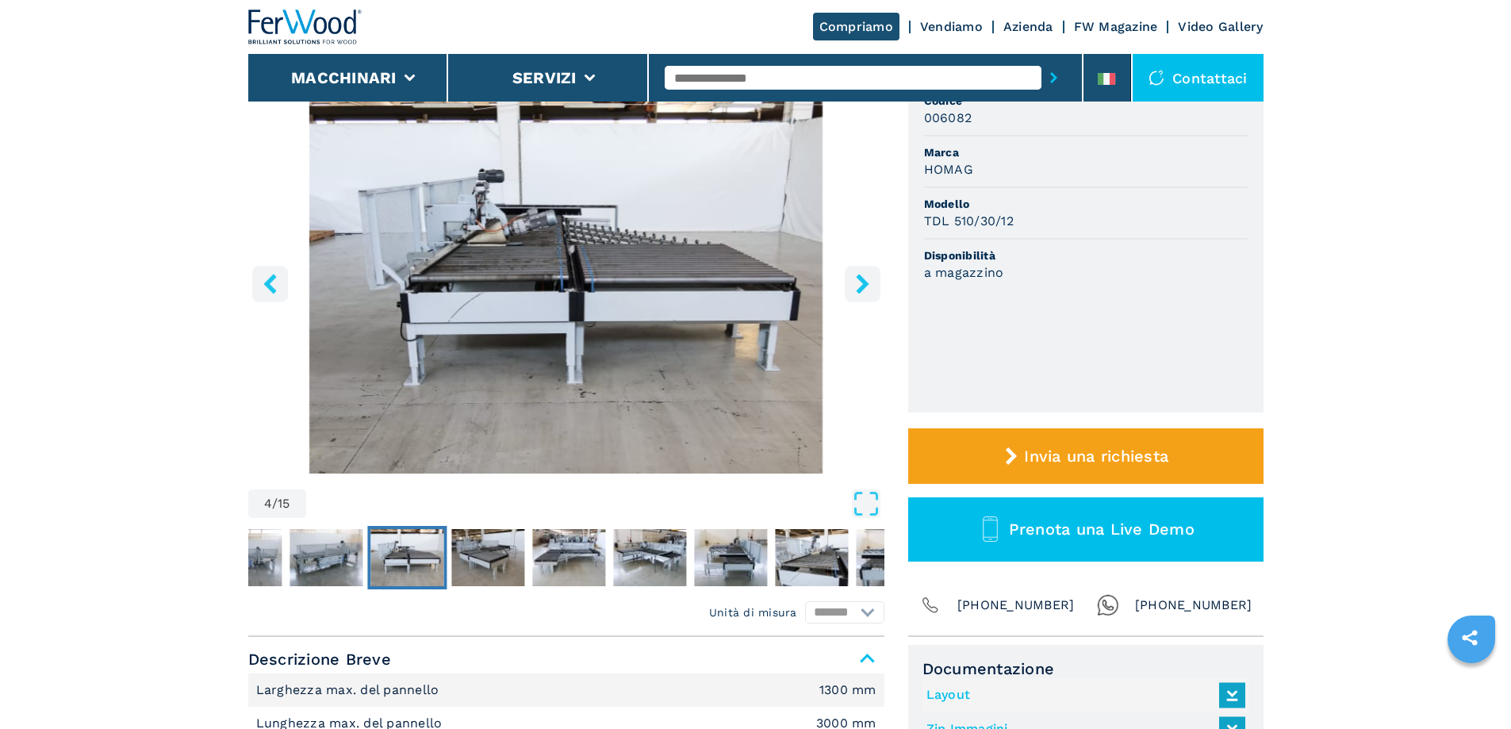
click at [857, 281] on icon "right-button" at bounding box center [863, 284] width 20 height 20
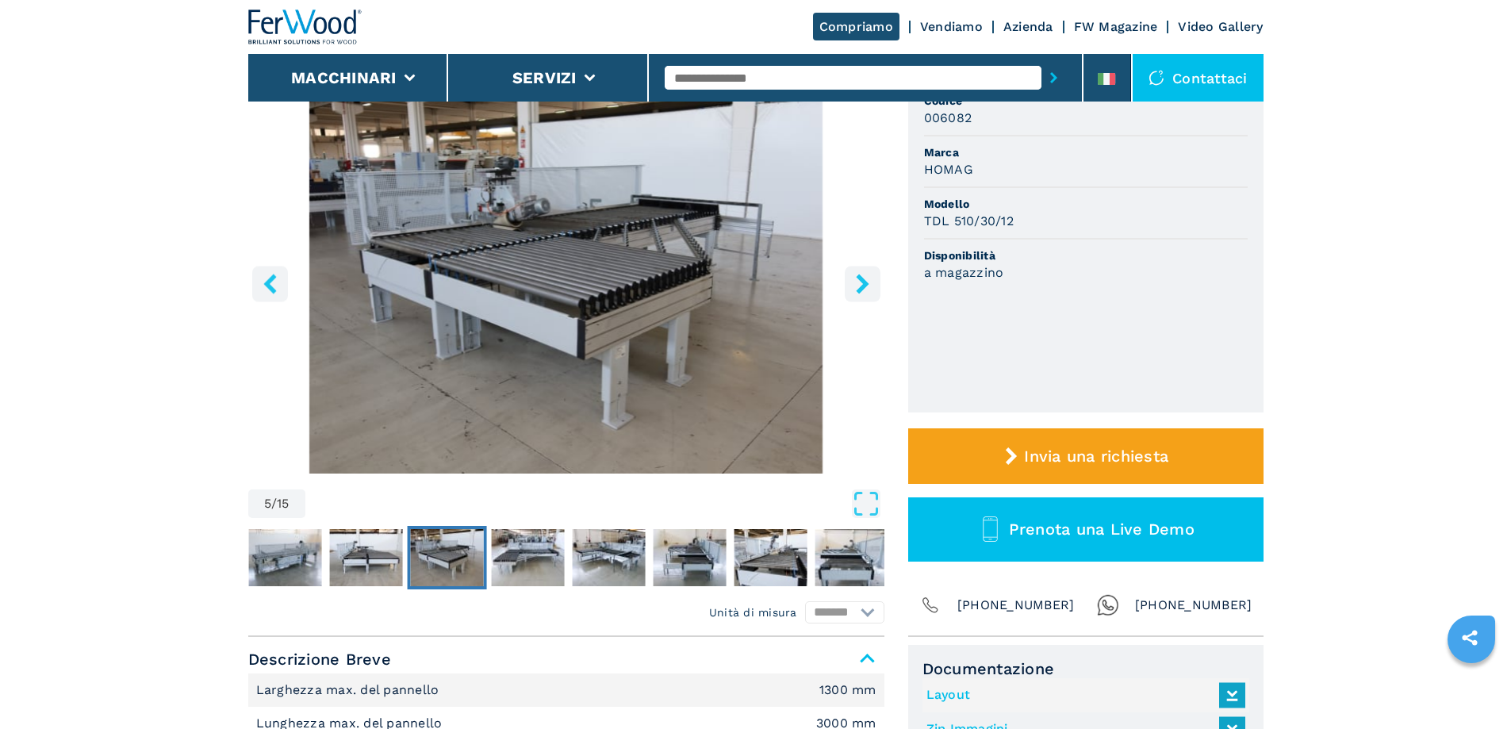
click at [857, 281] on icon "right-button" at bounding box center [863, 284] width 20 height 20
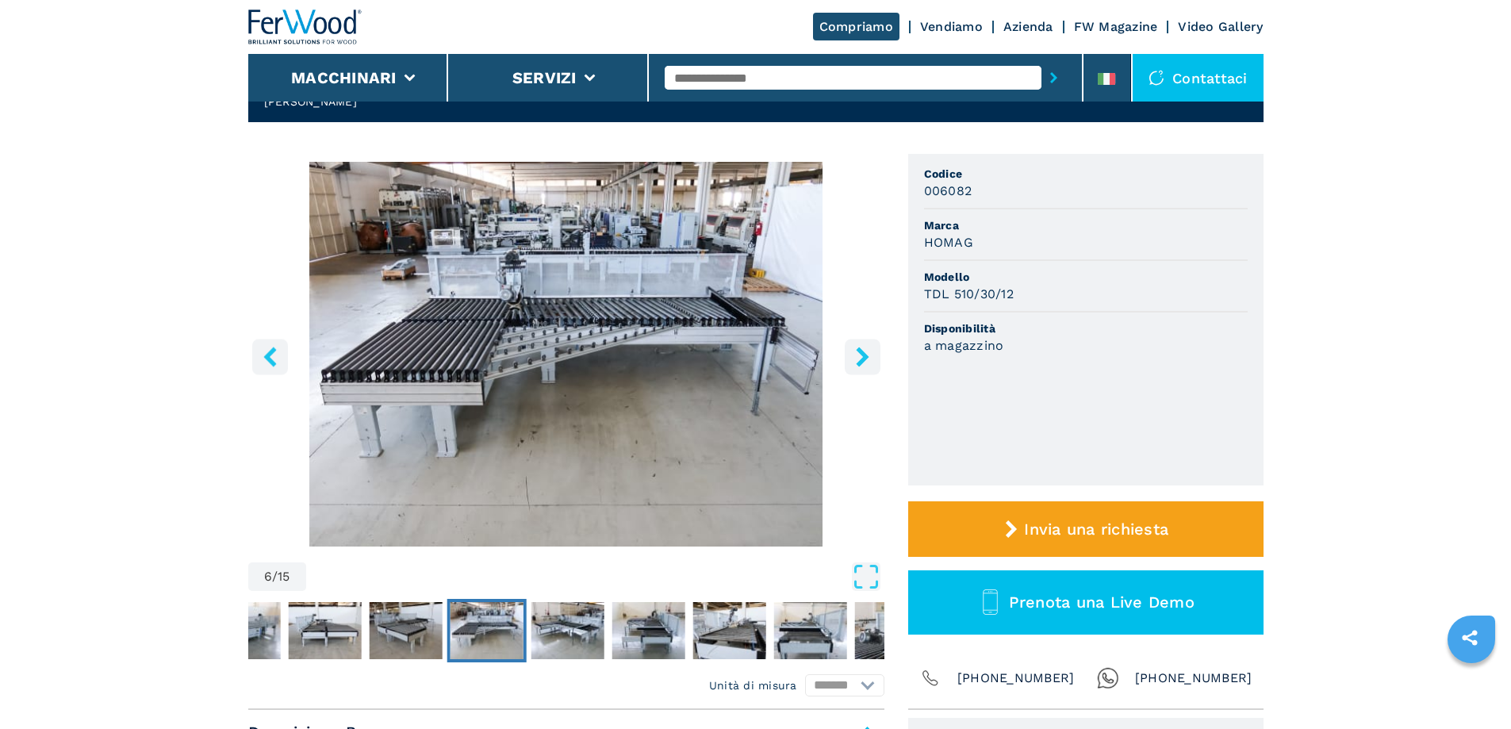
scroll to position [79, 0]
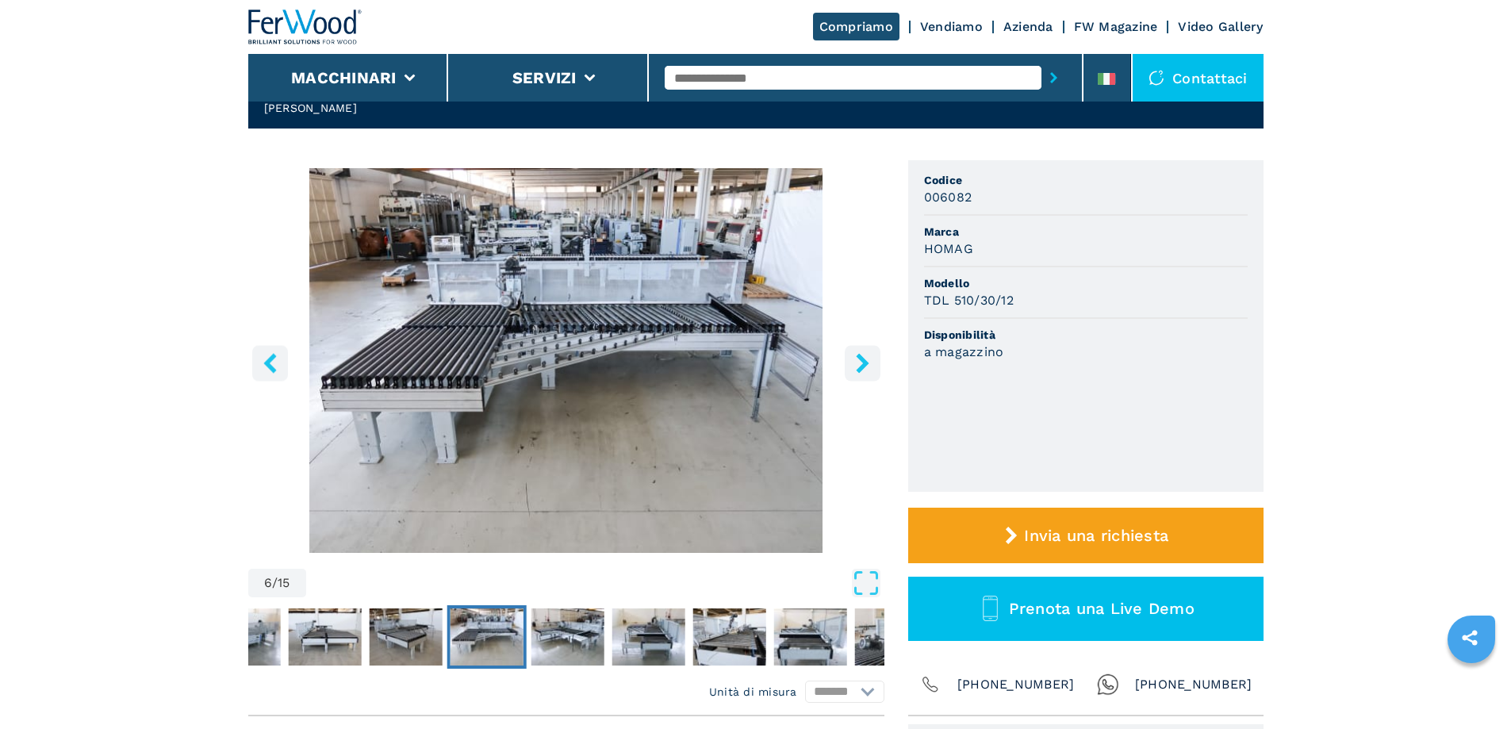
click at [847, 361] on button "right-button" at bounding box center [863, 363] width 36 height 36
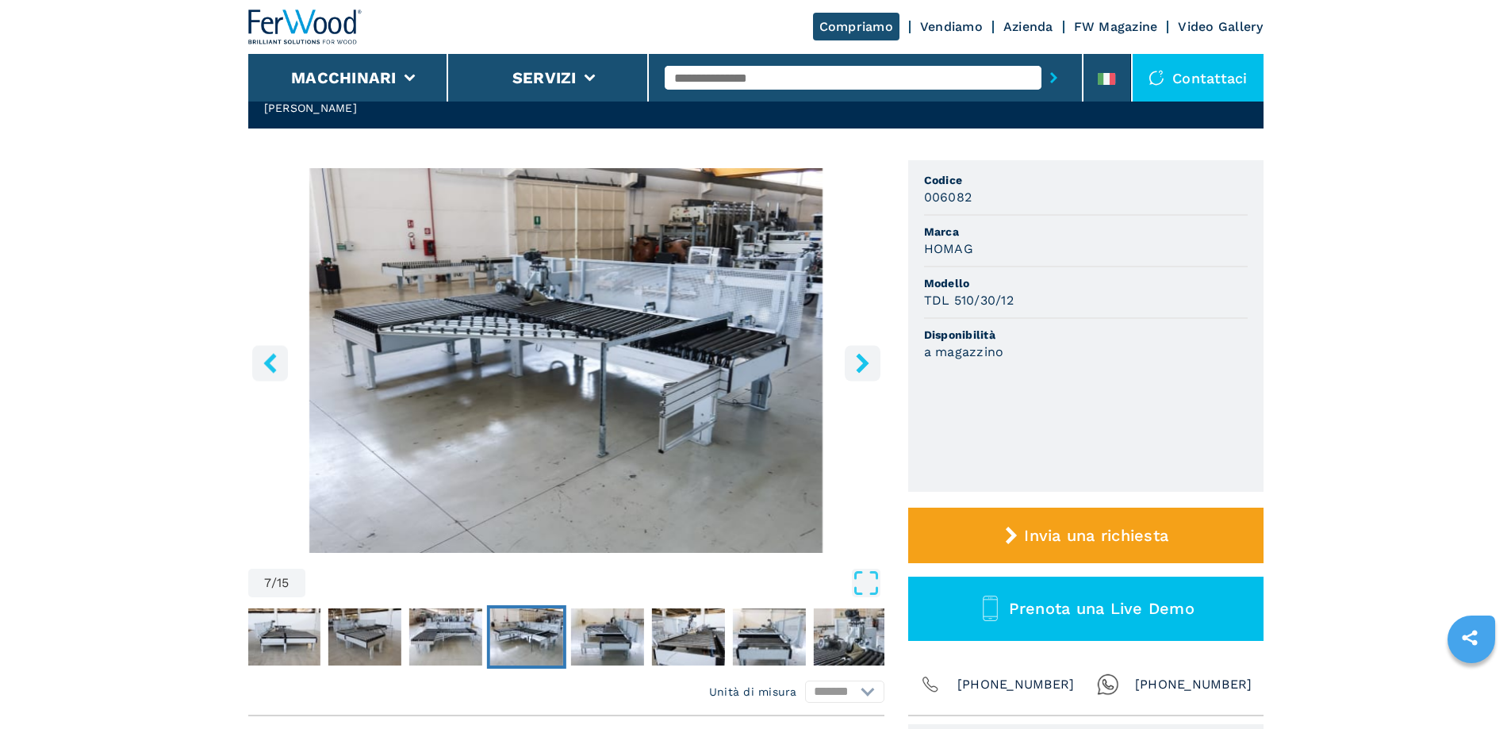
click at [869, 360] on icon "right-button" at bounding box center [863, 363] width 20 height 20
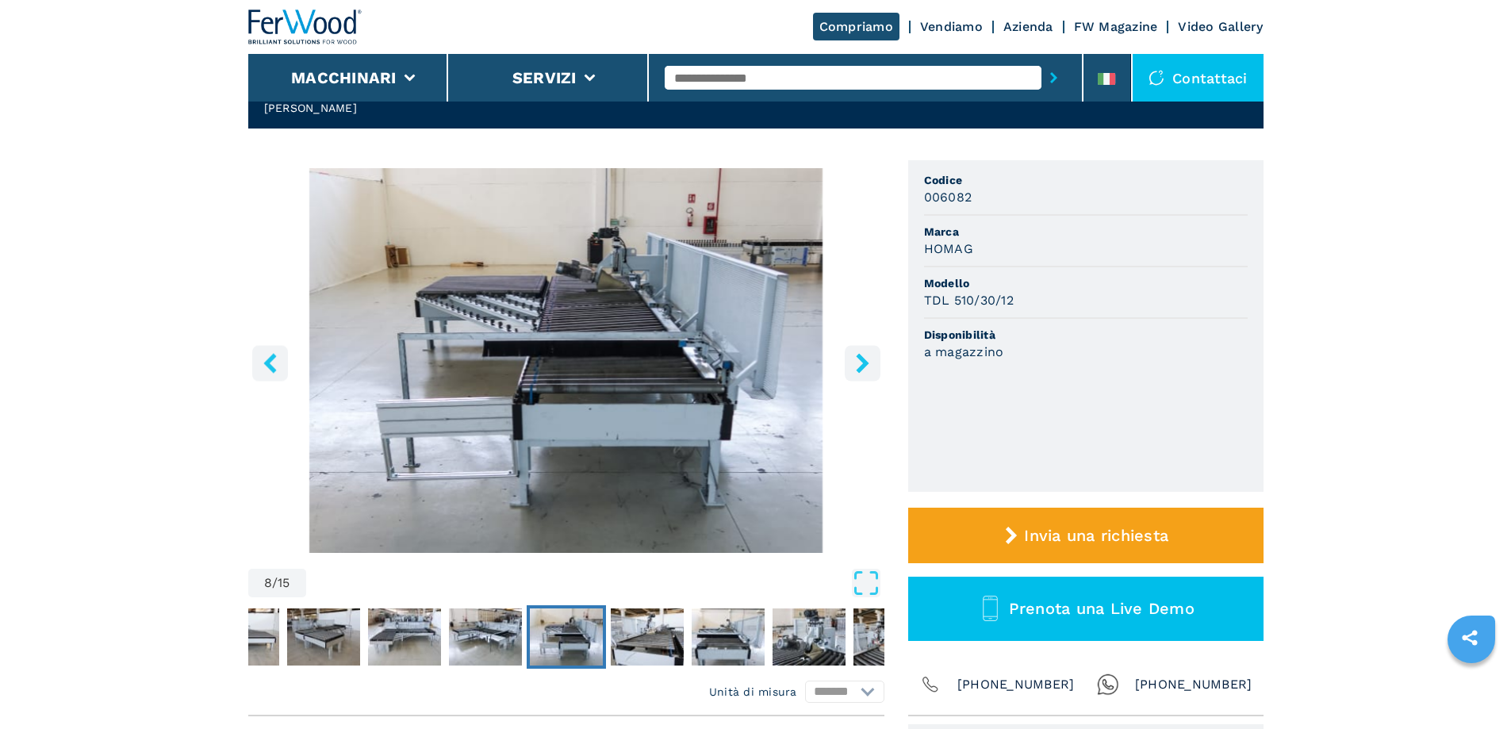
click at [869, 360] on icon "right-button" at bounding box center [863, 363] width 20 height 20
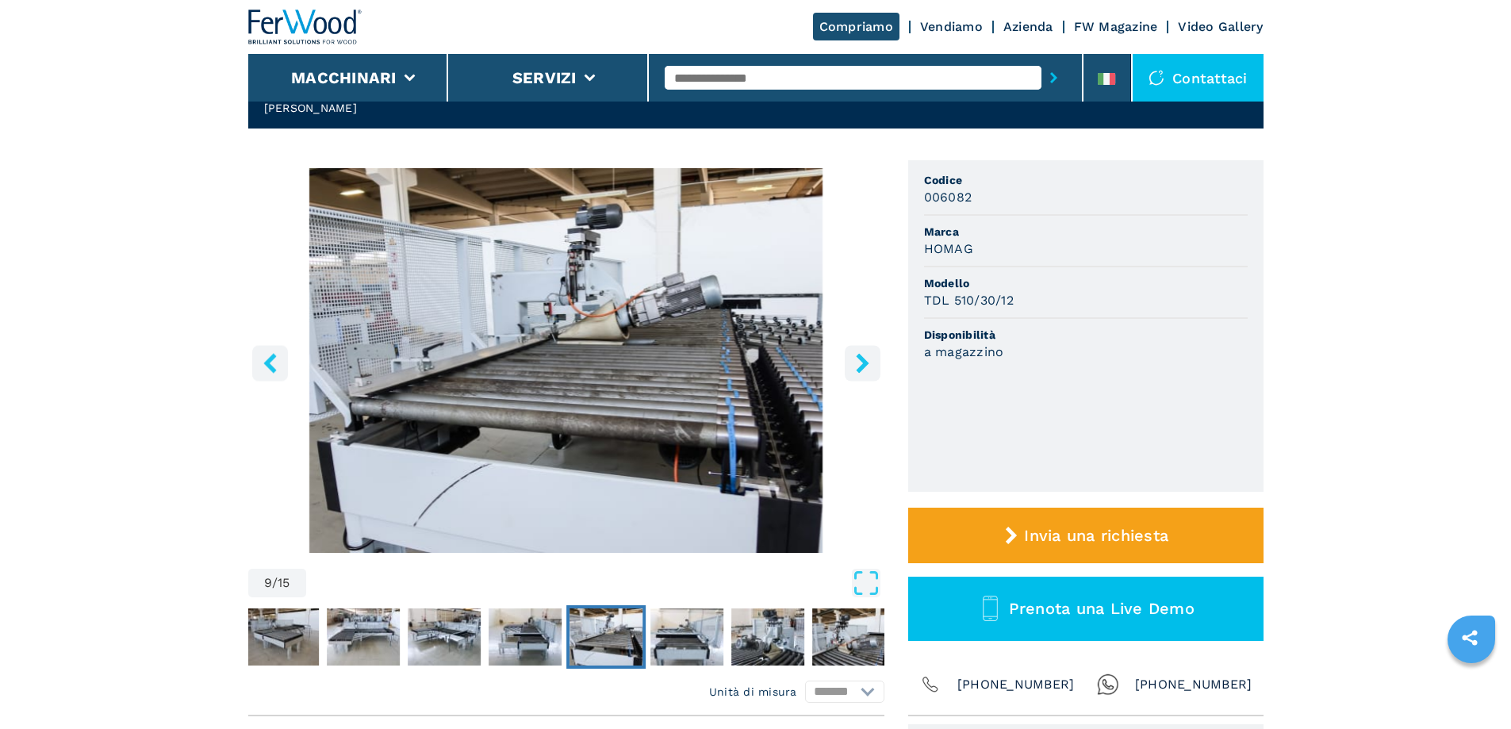
click at [869, 360] on icon "right-button" at bounding box center [863, 363] width 20 height 20
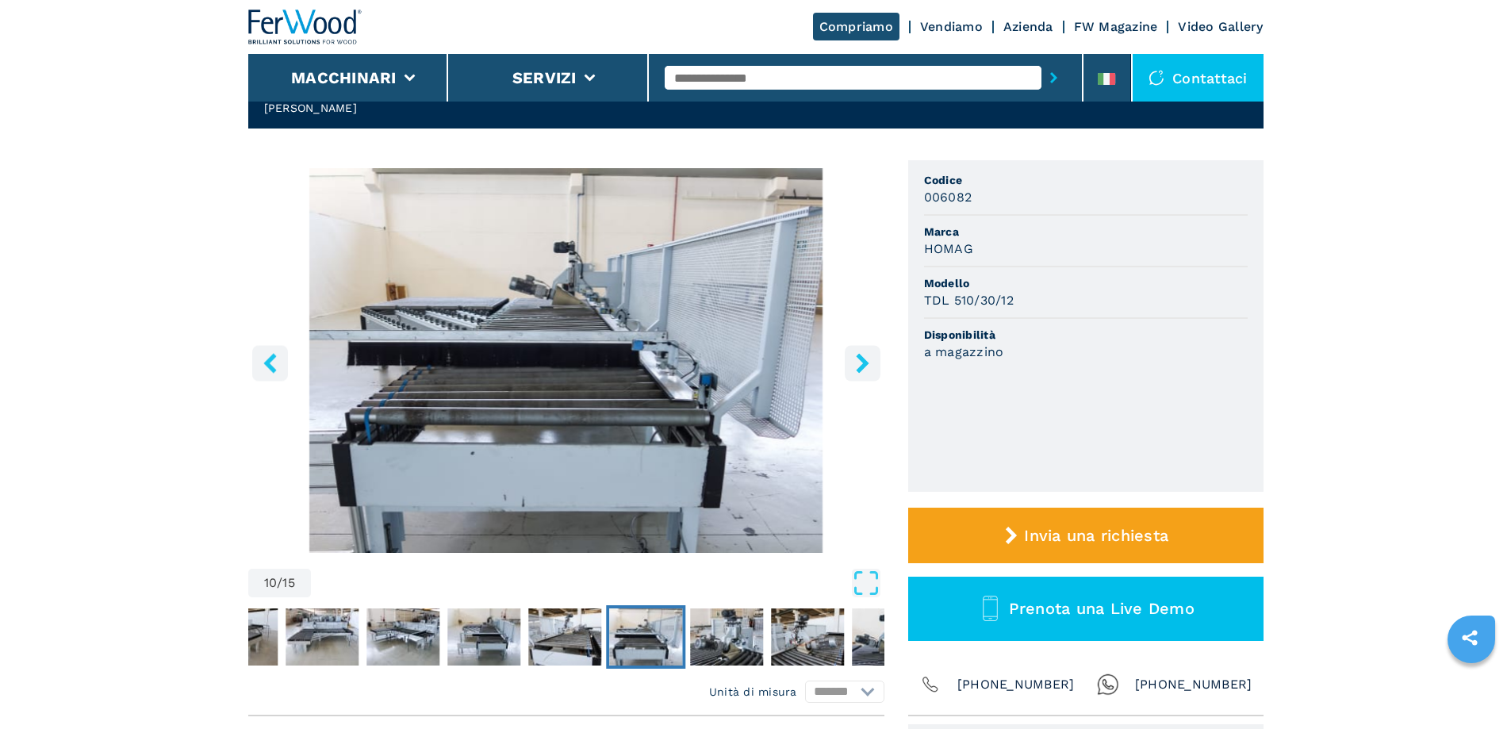
click at [869, 360] on icon "right-button" at bounding box center [863, 363] width 20 height 20
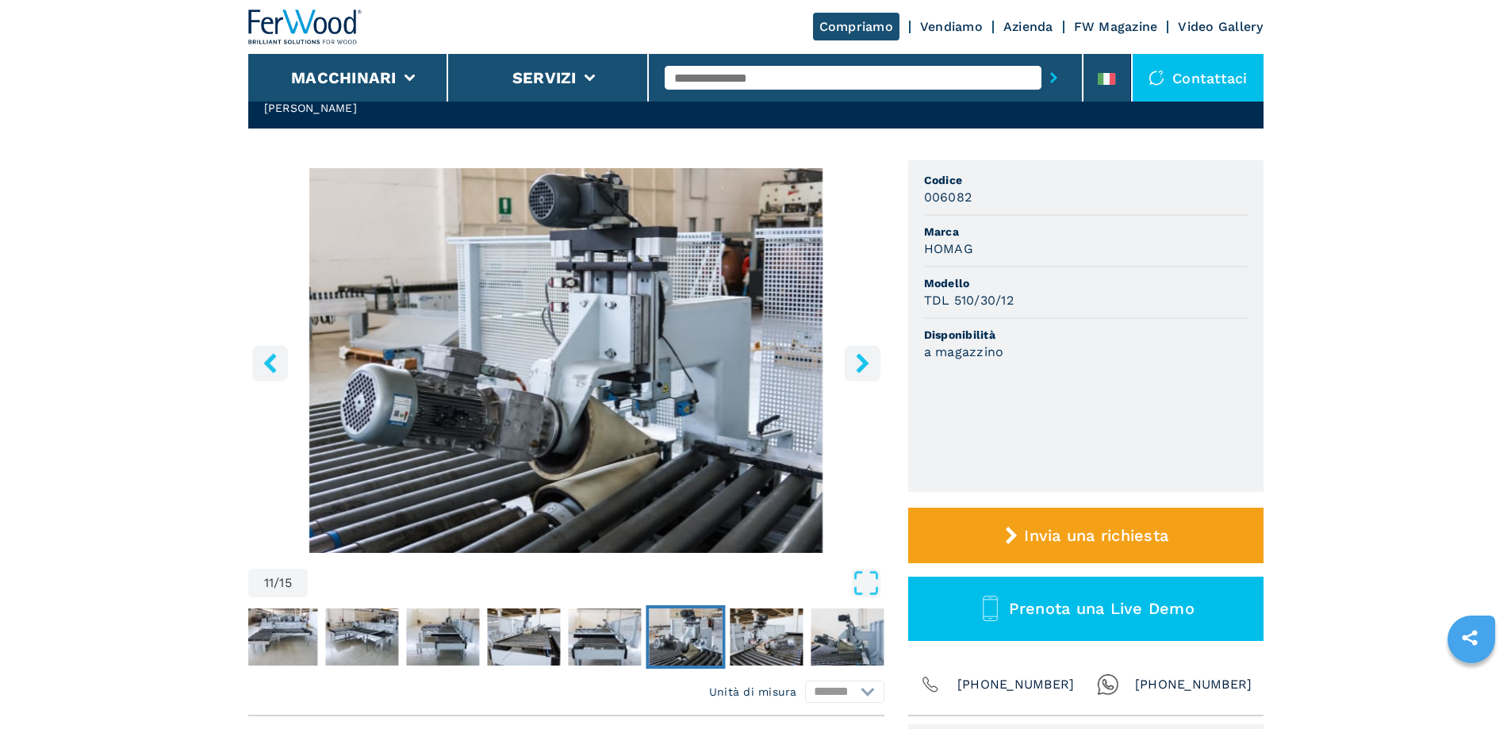
click at [869, 360] on icon "right-button" at bounding box center [863, 363] width 20 height 20
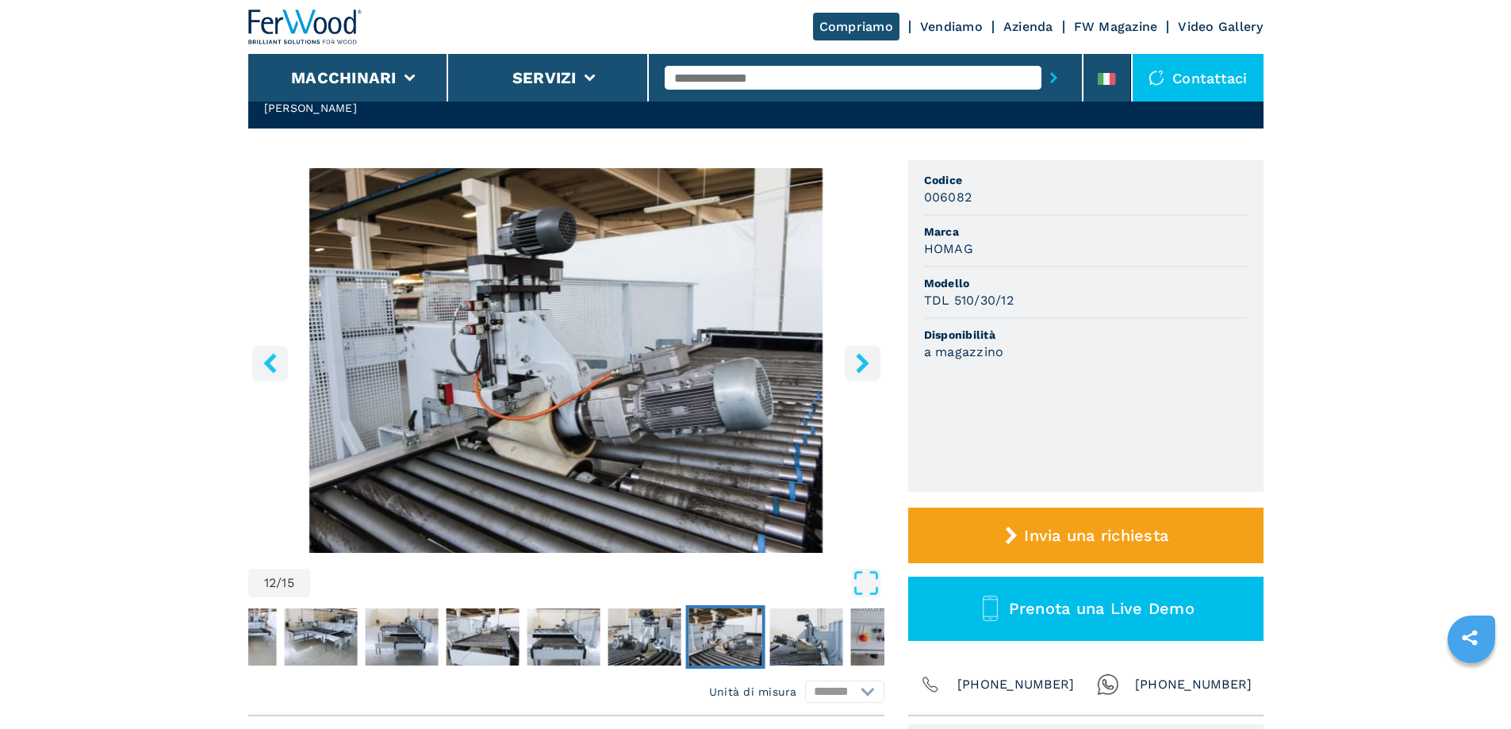
click at [869, 360] on icon "right-button" at bounding box center [863, 363] width 20 height 20
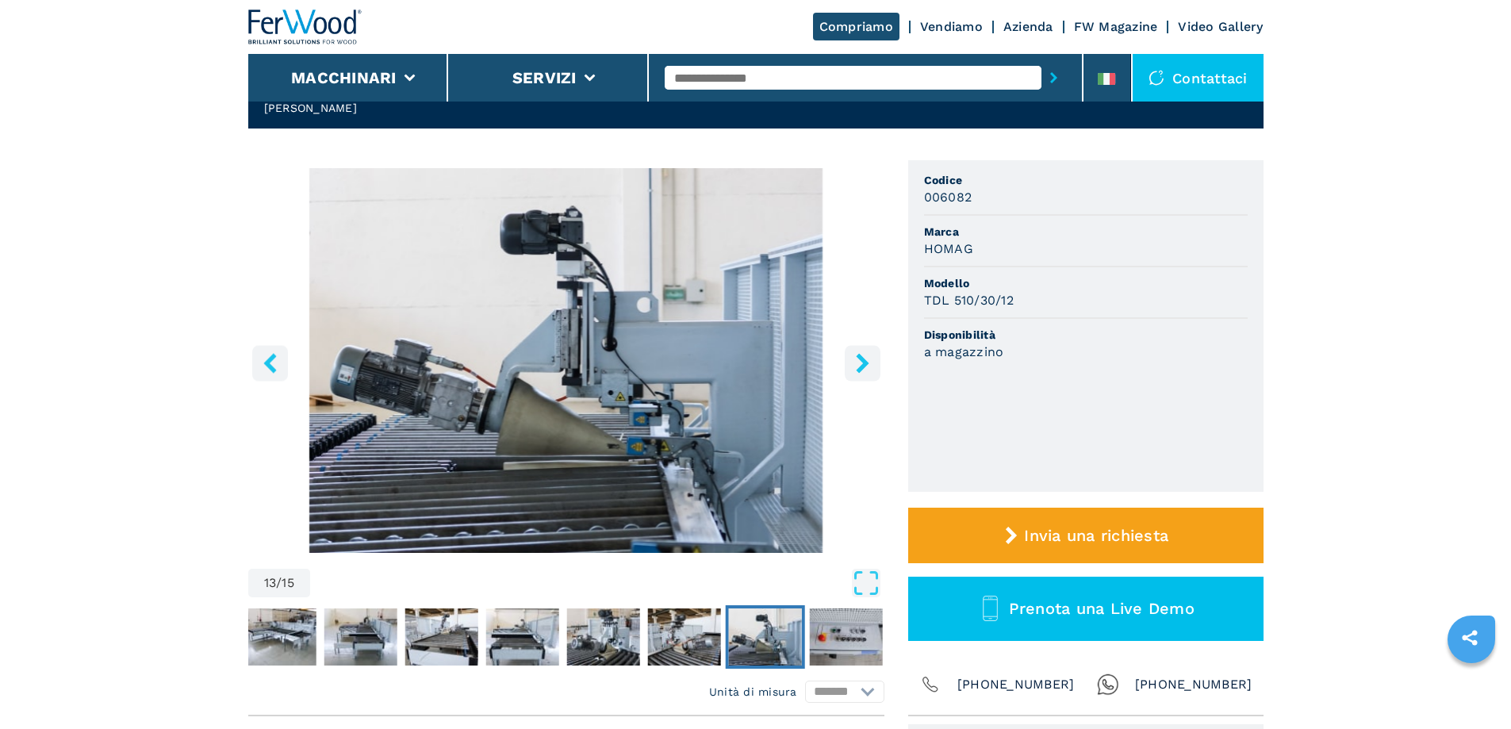
click at [869, 360] on icon "right-button" at bounding box center [863, 363] width 20 height 20
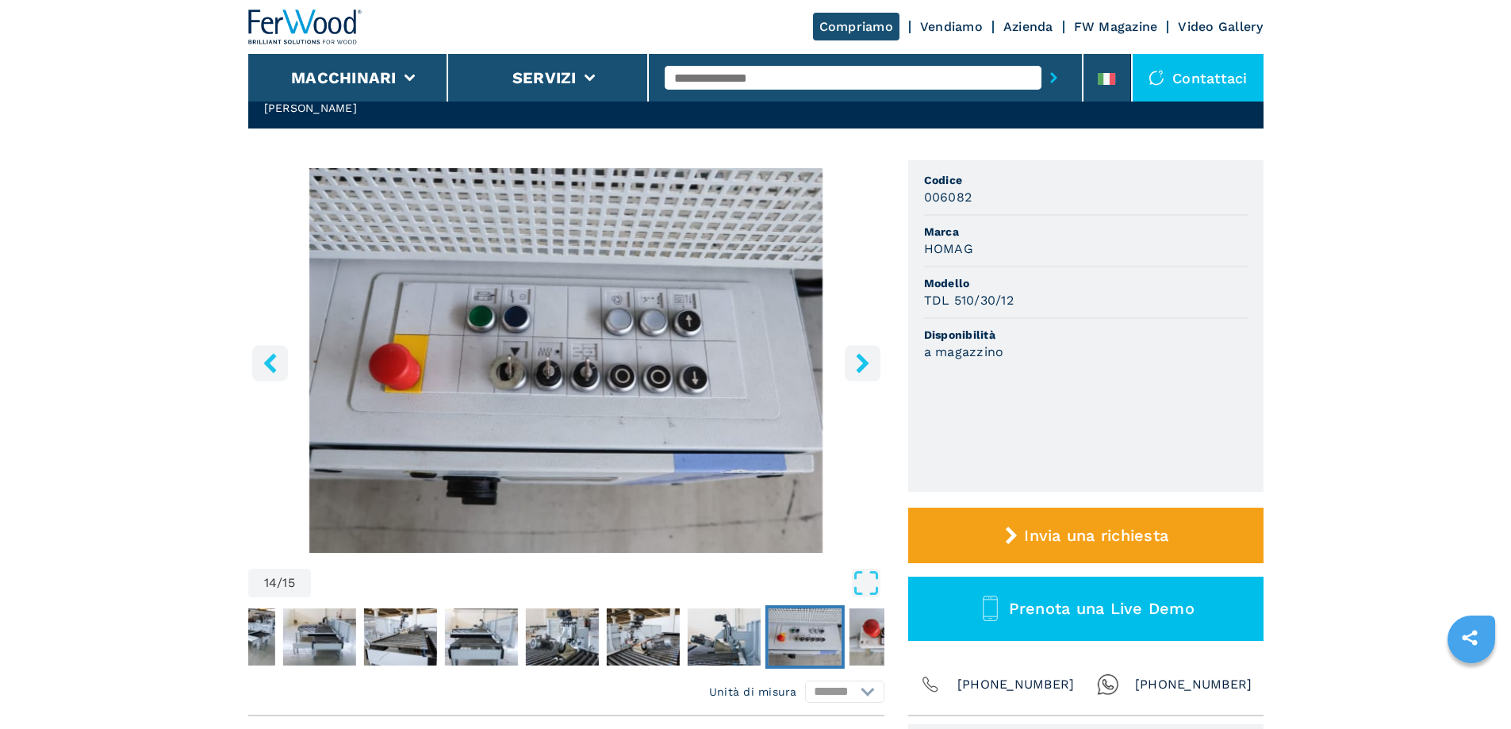
click at [869, 360] on icon "right-button" at bounding box center [863, 363] width 20 height 20
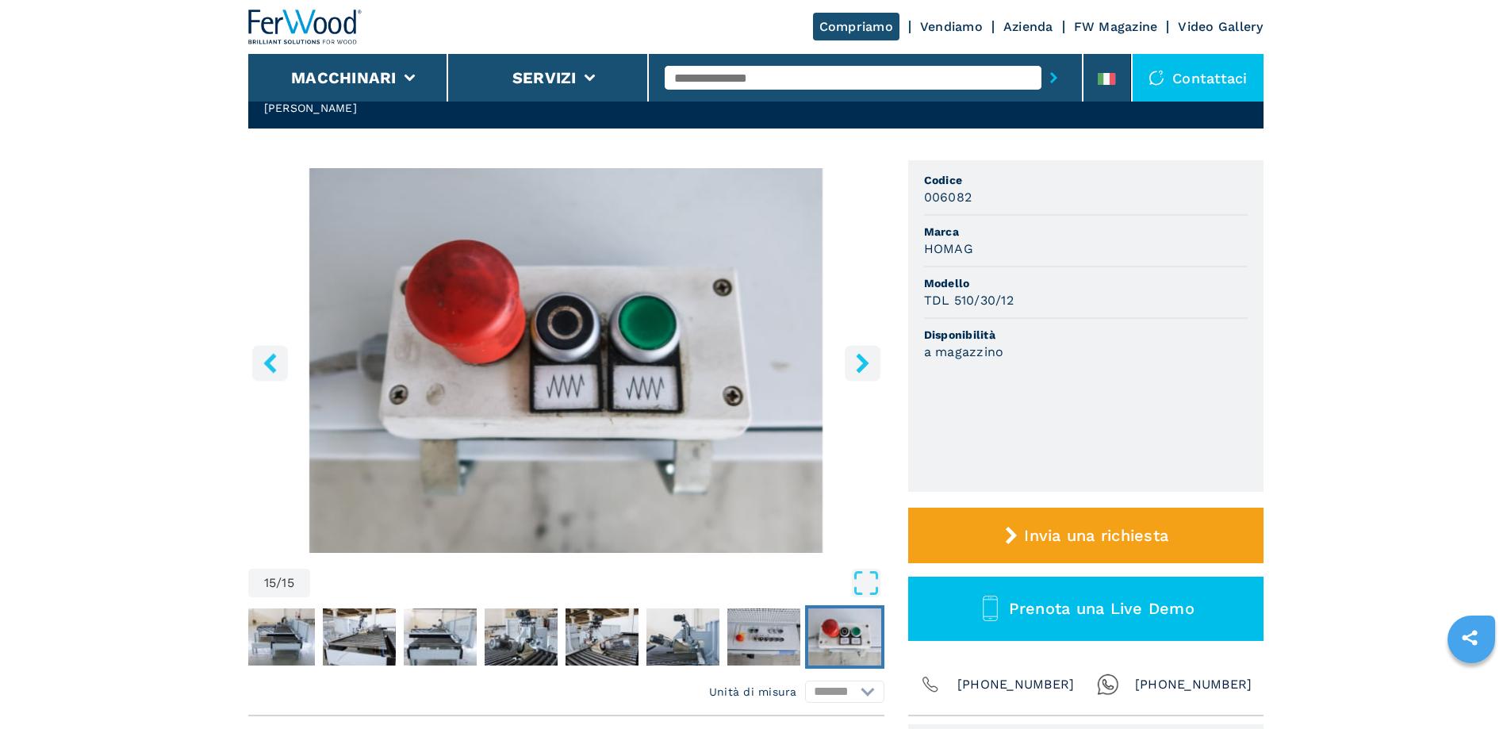
click at [869, 360] on icon "right-button" at bounding box center [863, 363] width 20 height 20
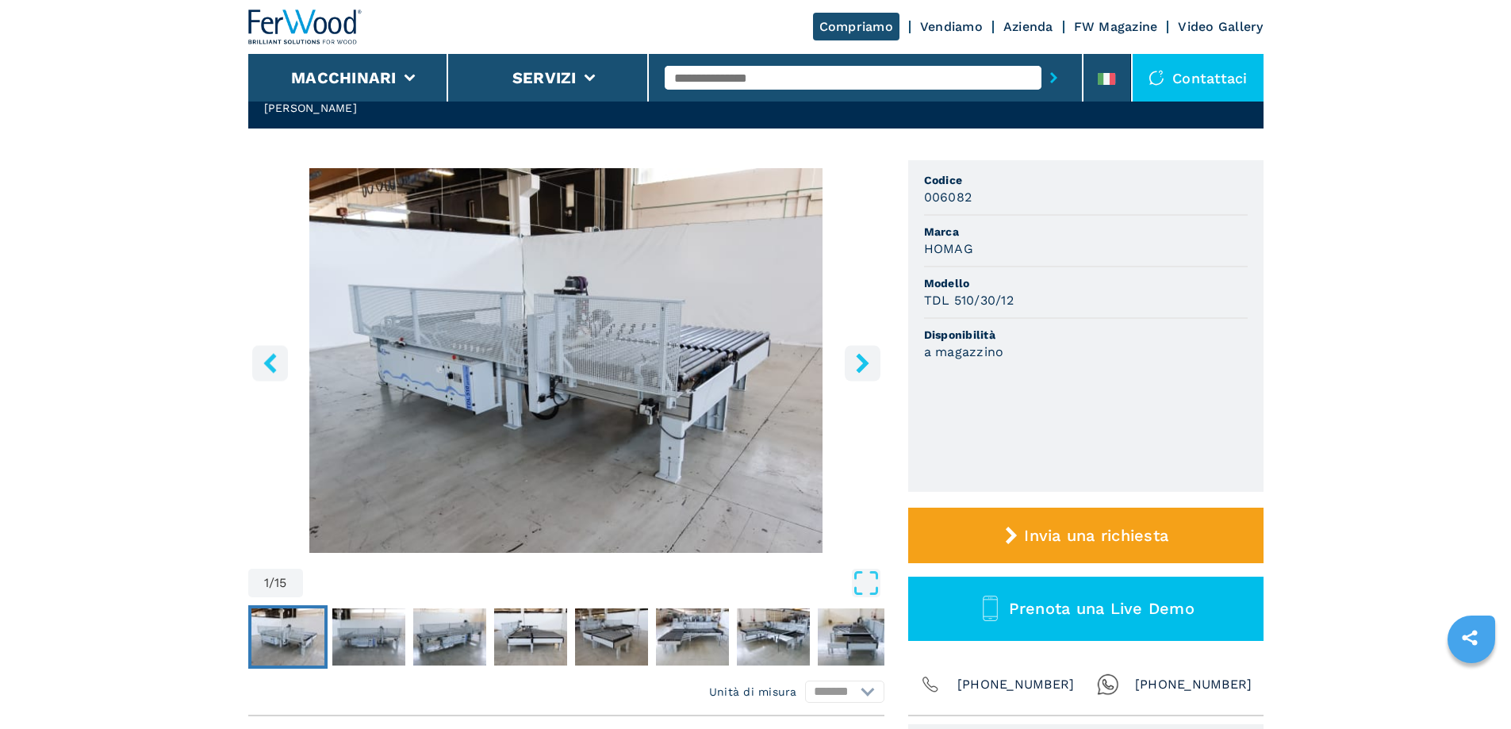
click at [869, 360] on icon "right-button" at bounding box center [863, 363] width 20 height 20
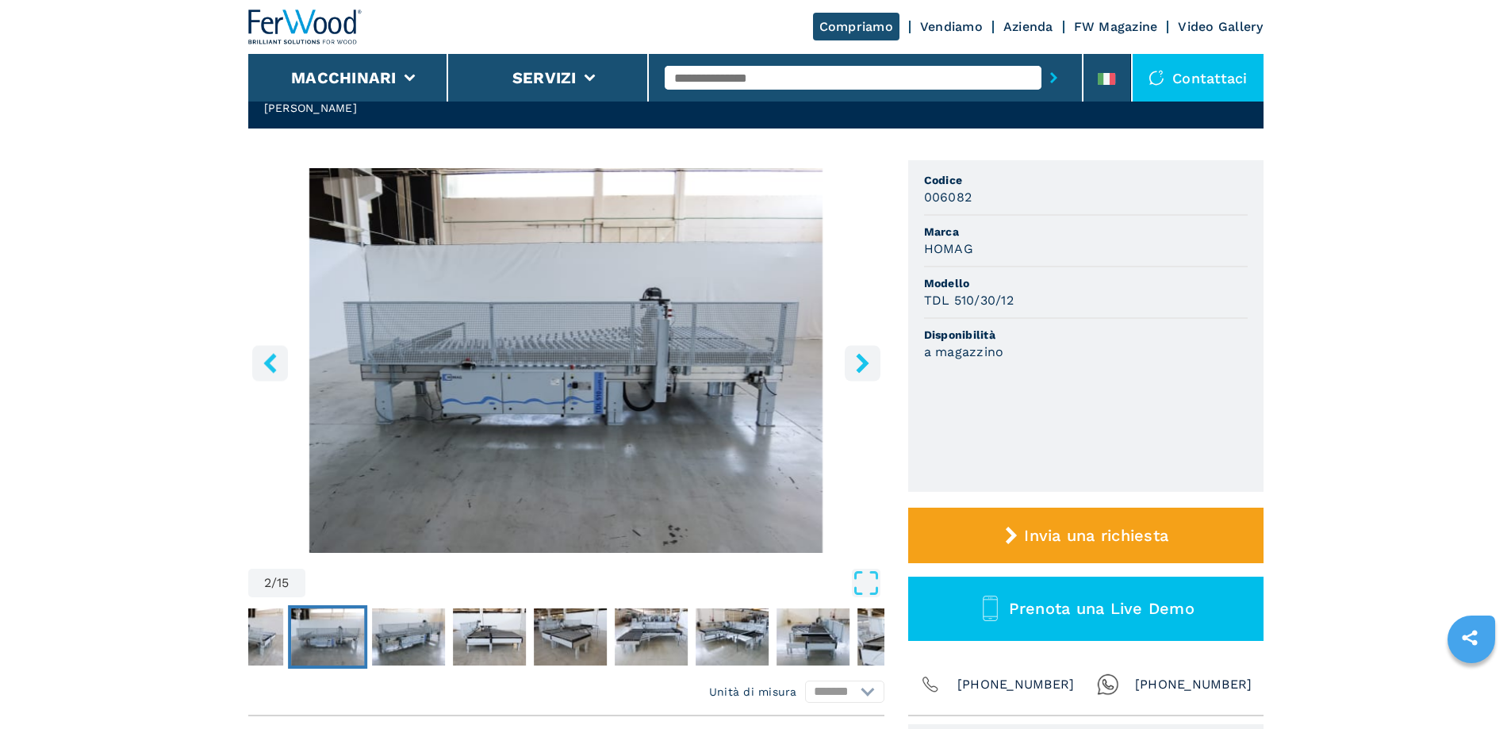
click at [869, 360] on icon "right-button" at bounding box center [863, 363] width 20 height 20
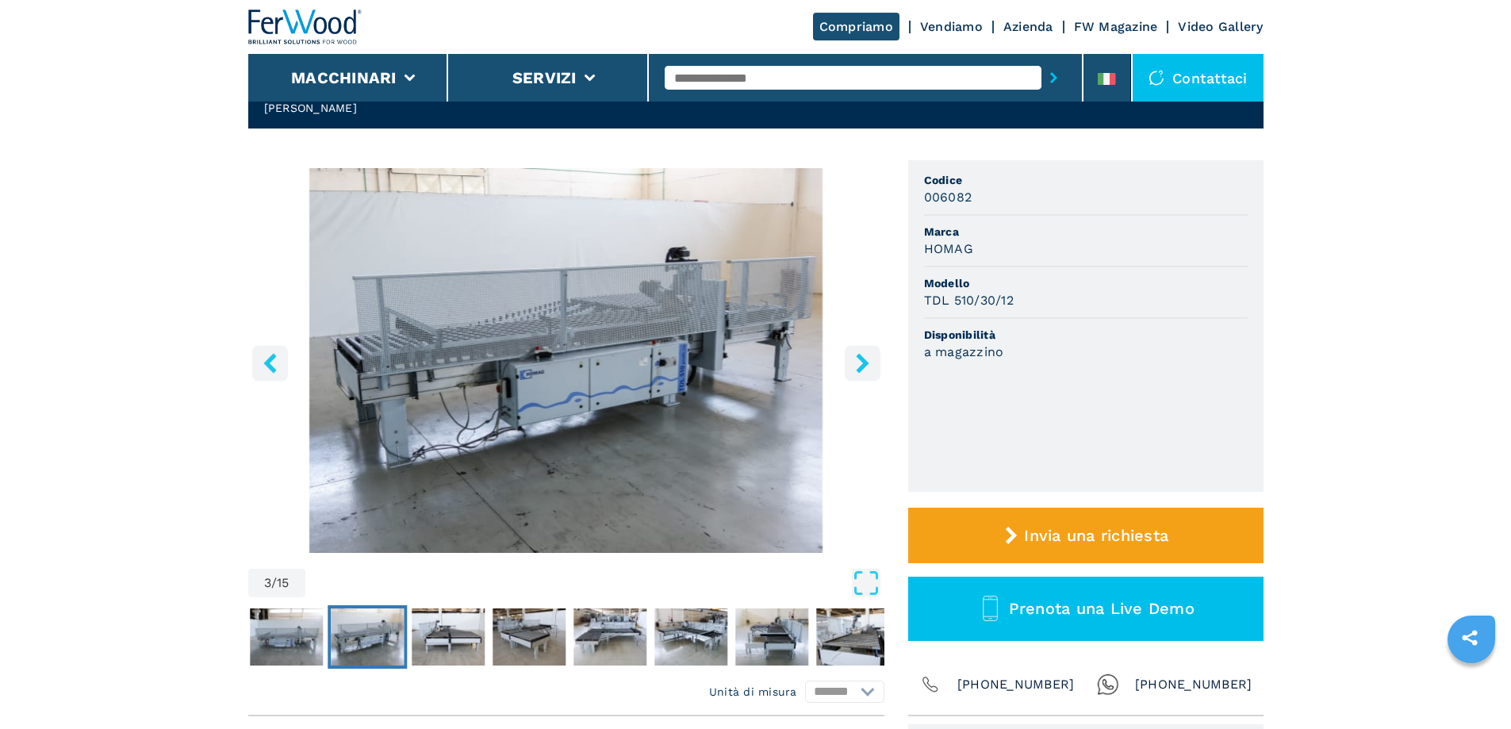
click at [869, 360] on icon "right-button" at bounding box center [863, 363] width 20 height 20
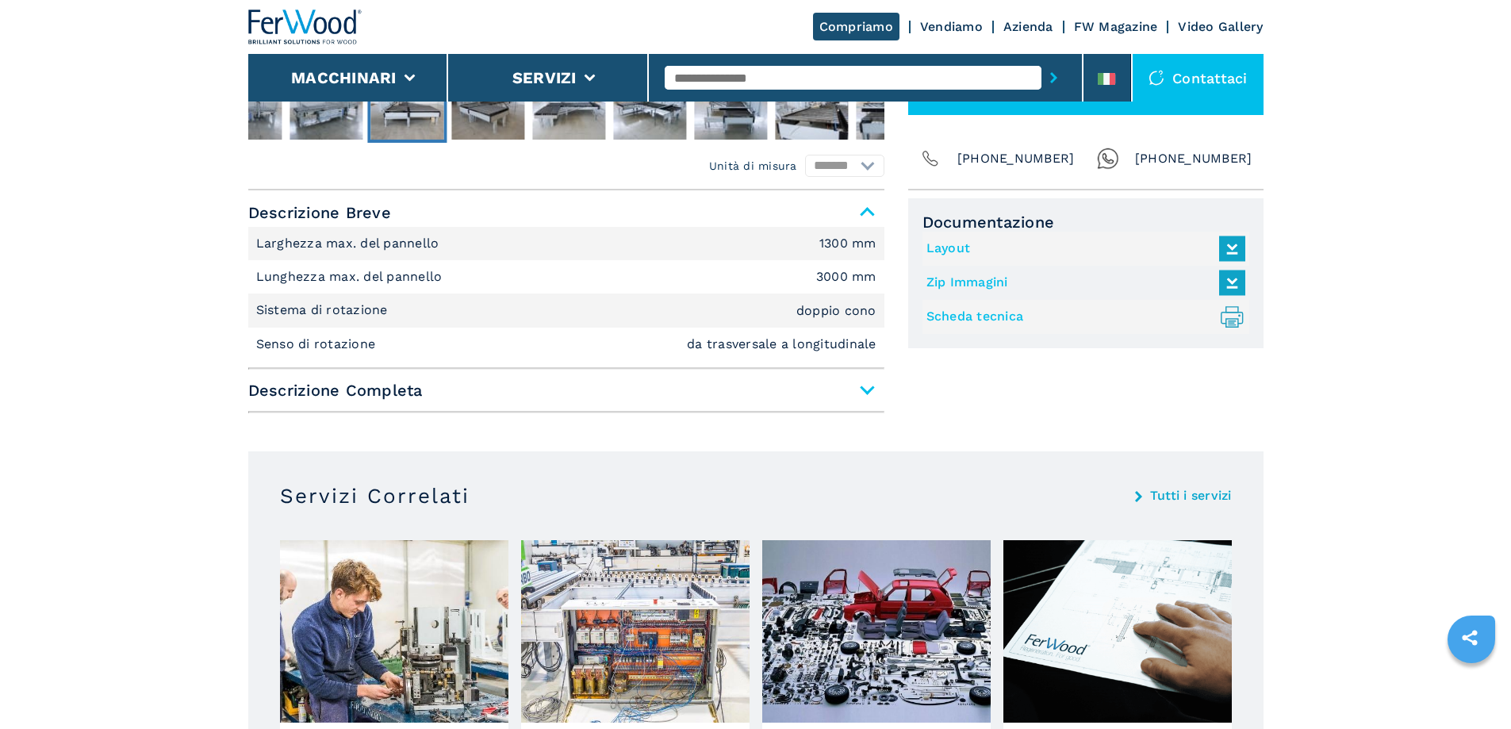
scroll to position [635, 0]
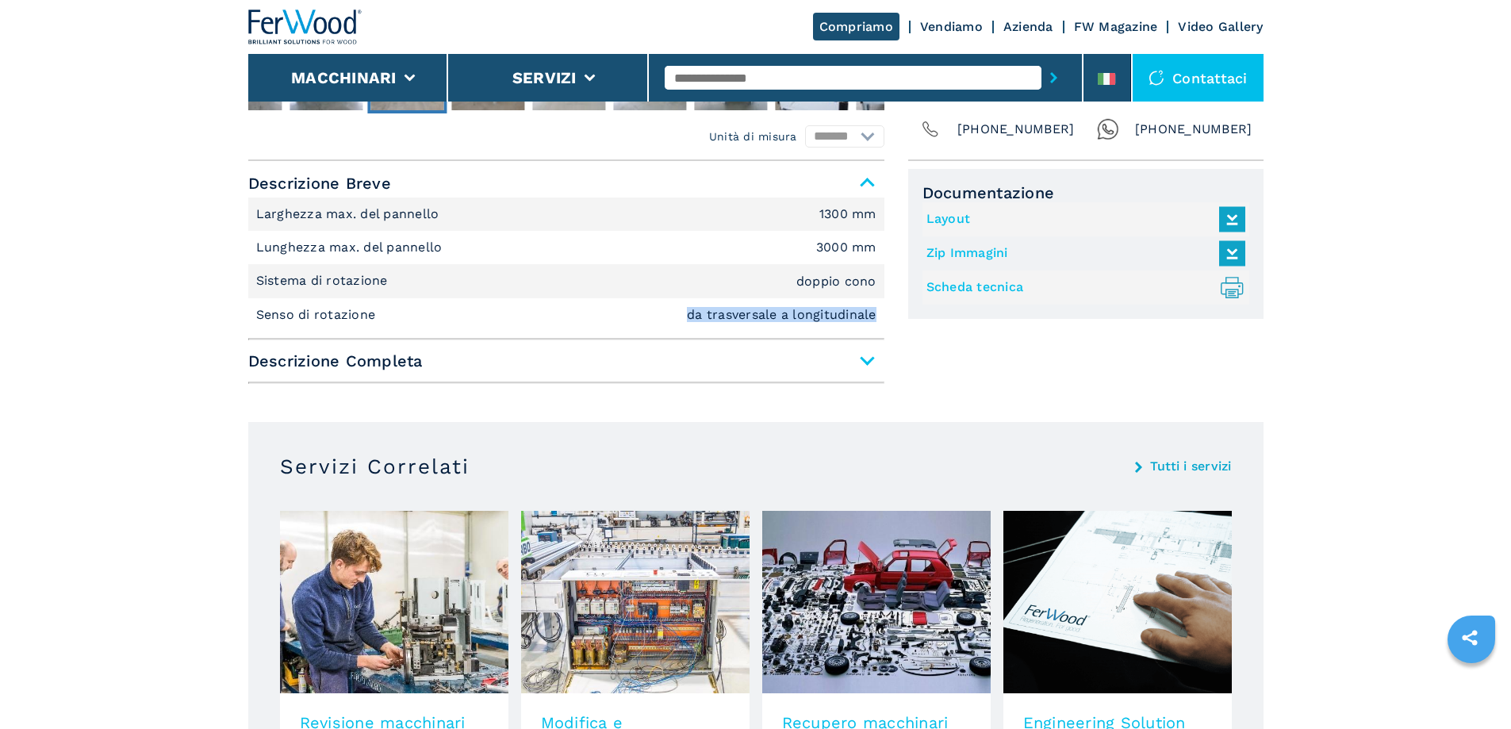
drag, startPoint x: 685, startPoint y: 316, endPoint x: 878, endPoint y: 322, distance: 193.6
click at [882, 320] on li "Senso di rotazione da trasversale a longitudinale" at bounding box center [566, 314] width 636 height 33
copy em "da trasversale a longitudinale"
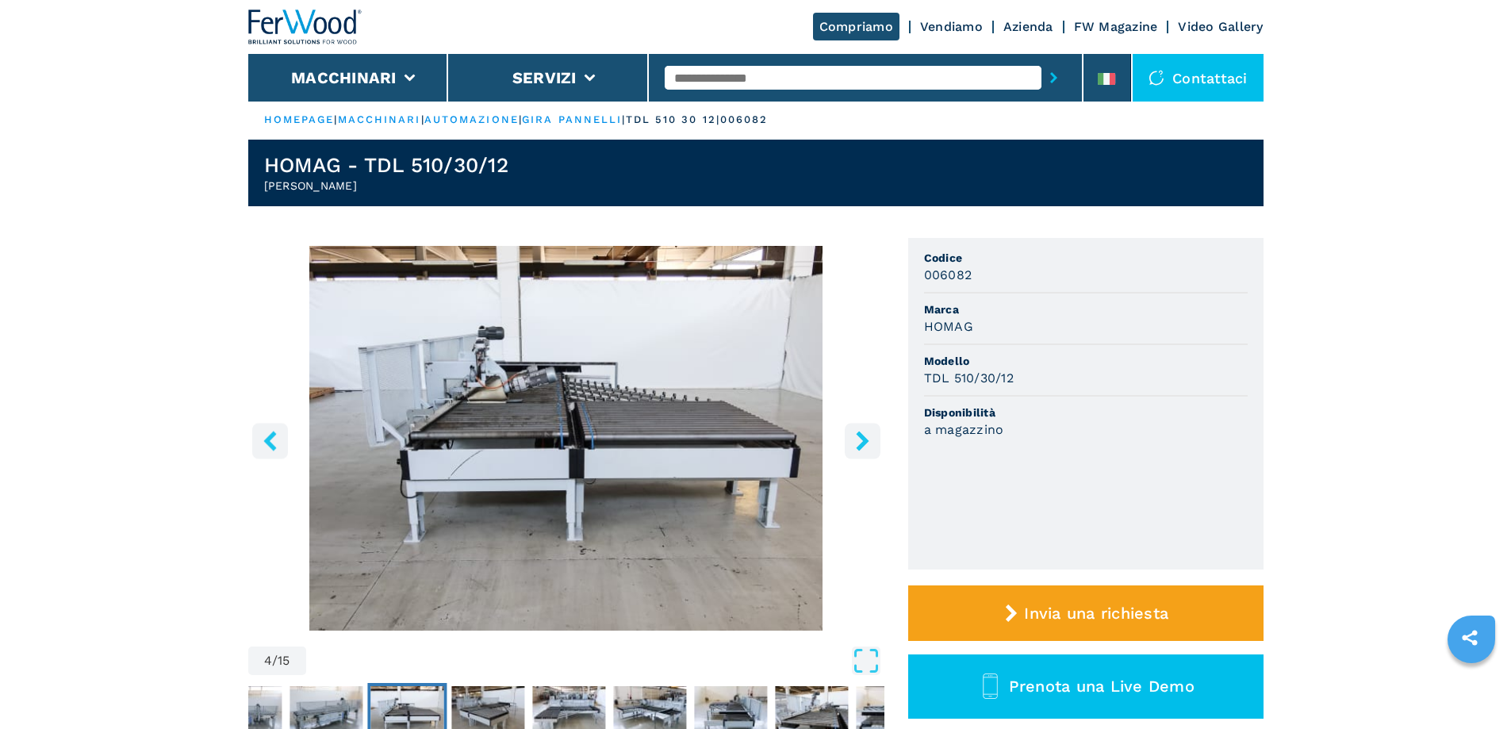
scroll to position [0, 0]
